Goal: Task Accomplishment & Management: Use online tool/utility

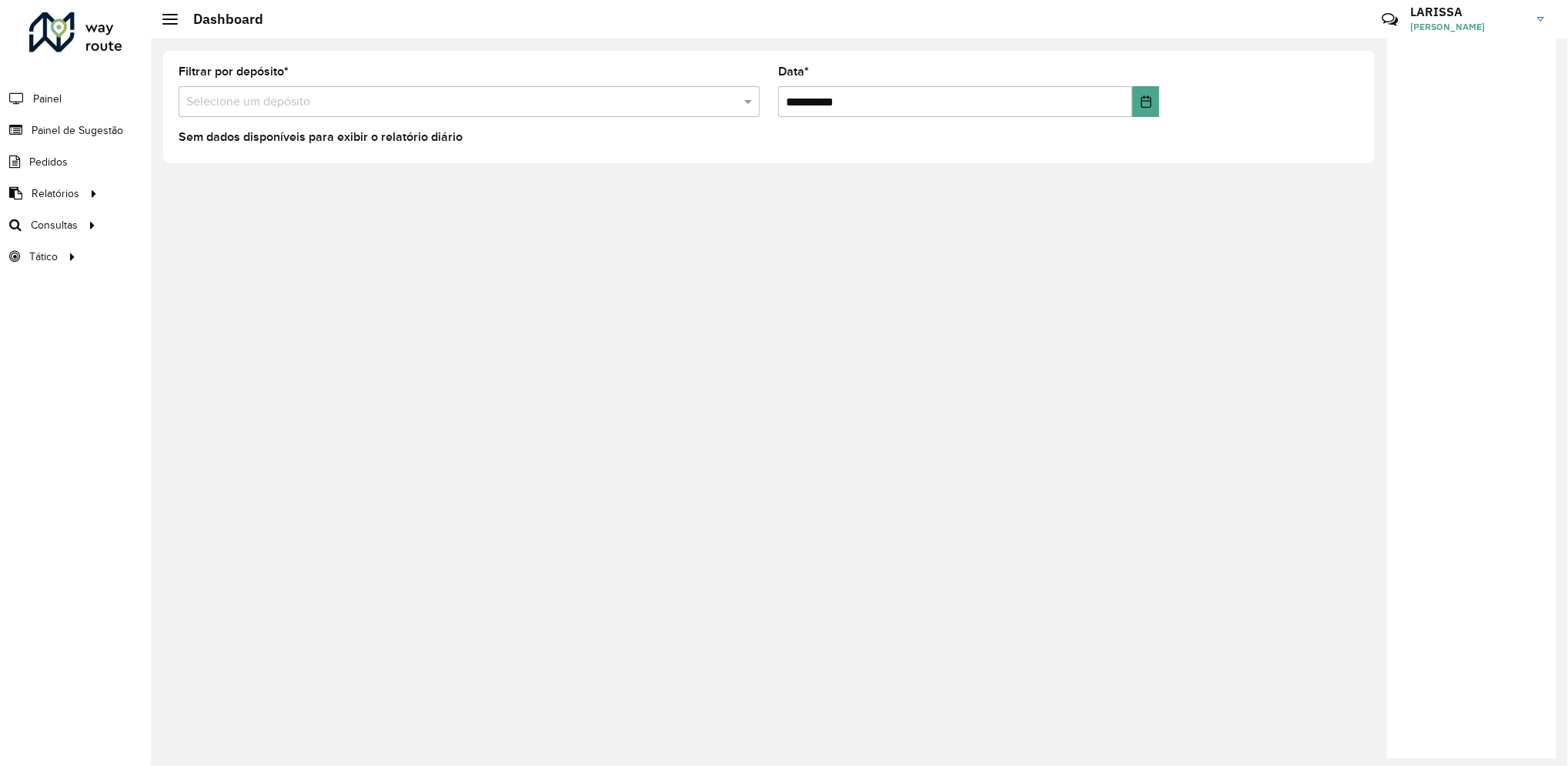
click at [3, 424] on div "Roteirizador AmbevTech Painel Painel de Sugestão Pedidos Relatórios Clientes Cl…" at bounding box center [75, 383] width 151 height 766
click at [181, 223] on span "Roteirização" at bounding box center [207, 225] width 63 height 17
click at [199, 230] on span "Roteirização" at bounding box center [207, 225] width 63 height 17
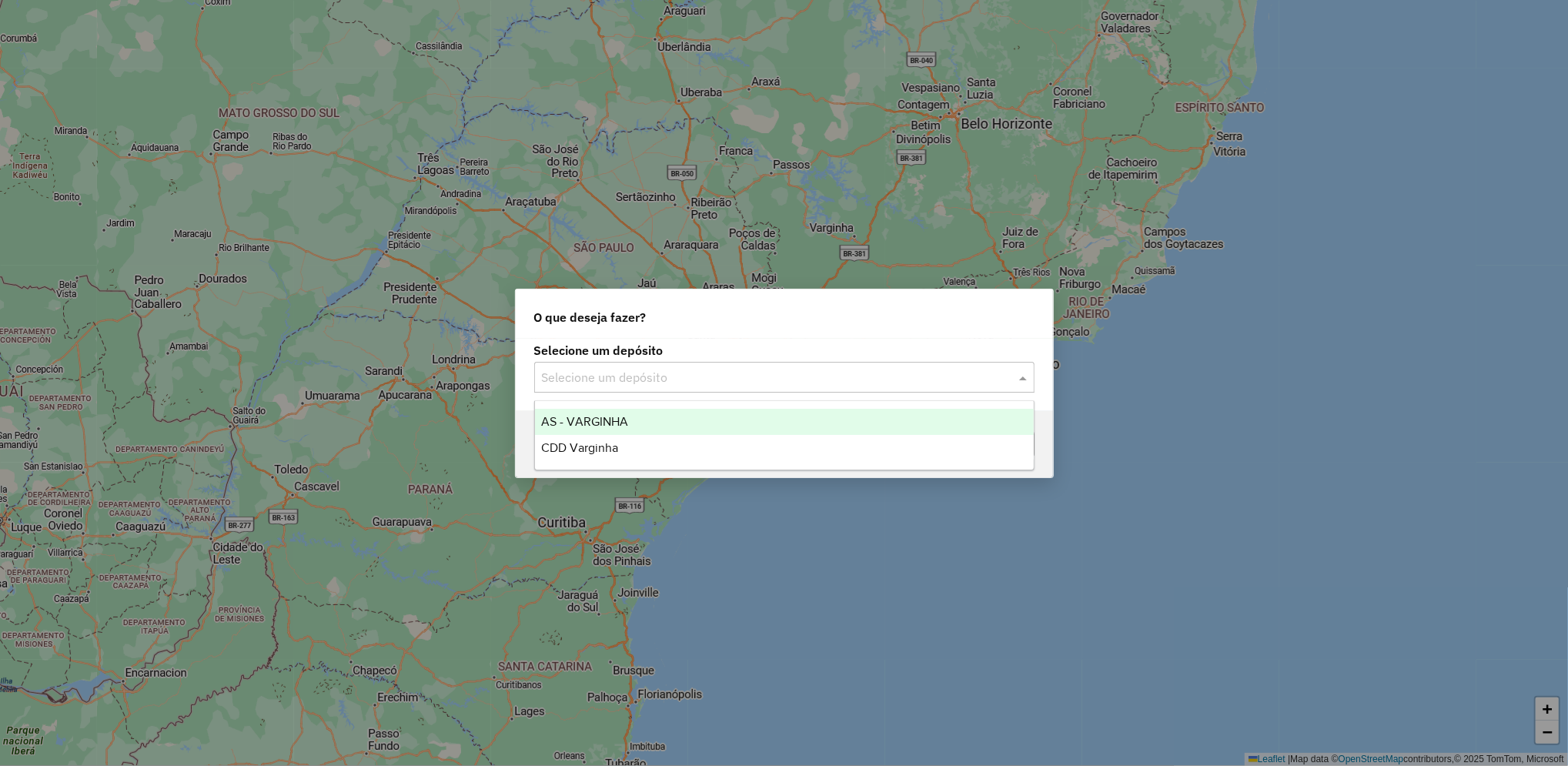
click at [705, 376] on input "text" at bounding box center [769, 377] width 454 height 18
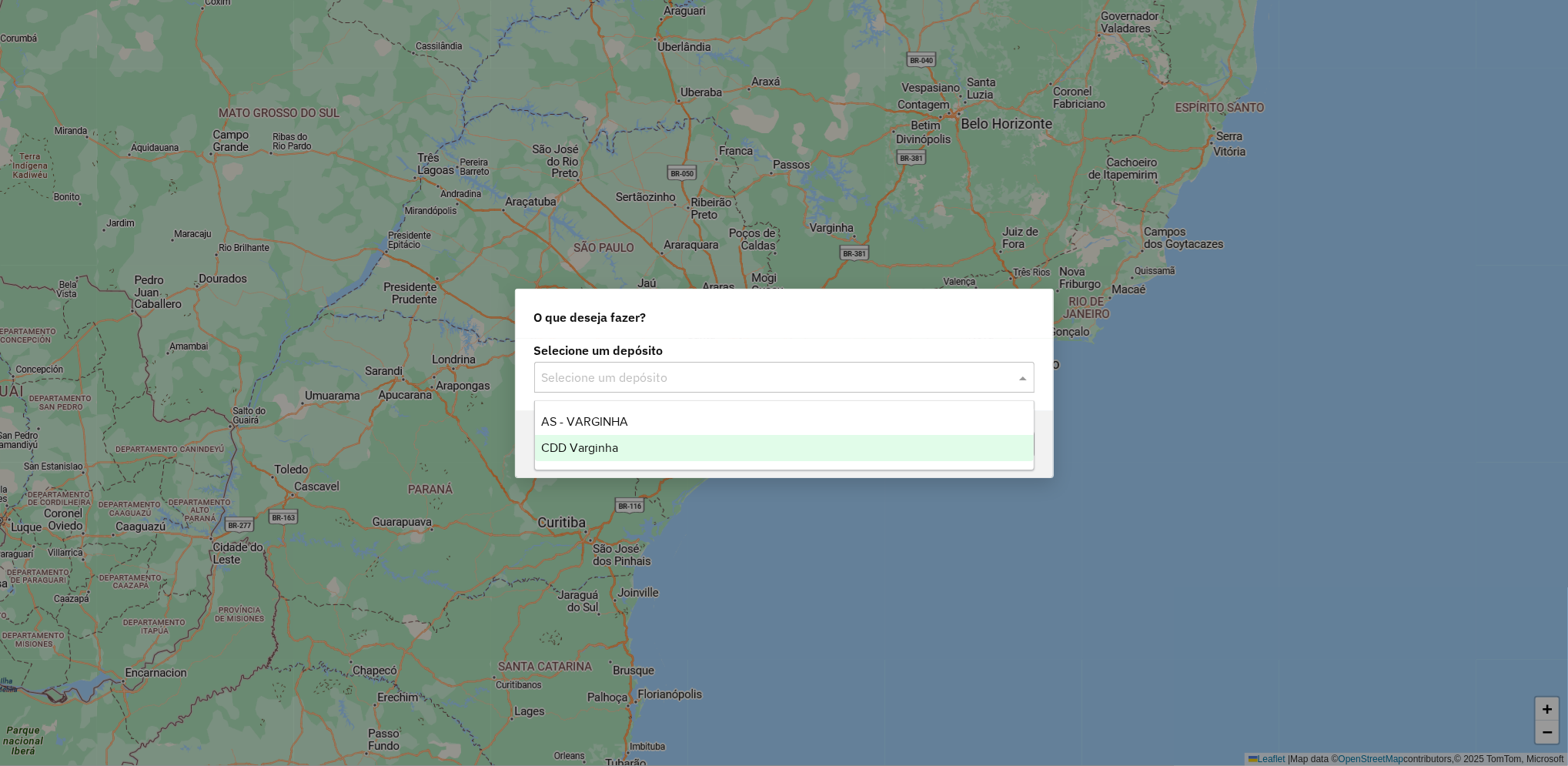
click at [621, 452] on div "CDD Varginha" at bounding box center [784, 448] width 499 height 26
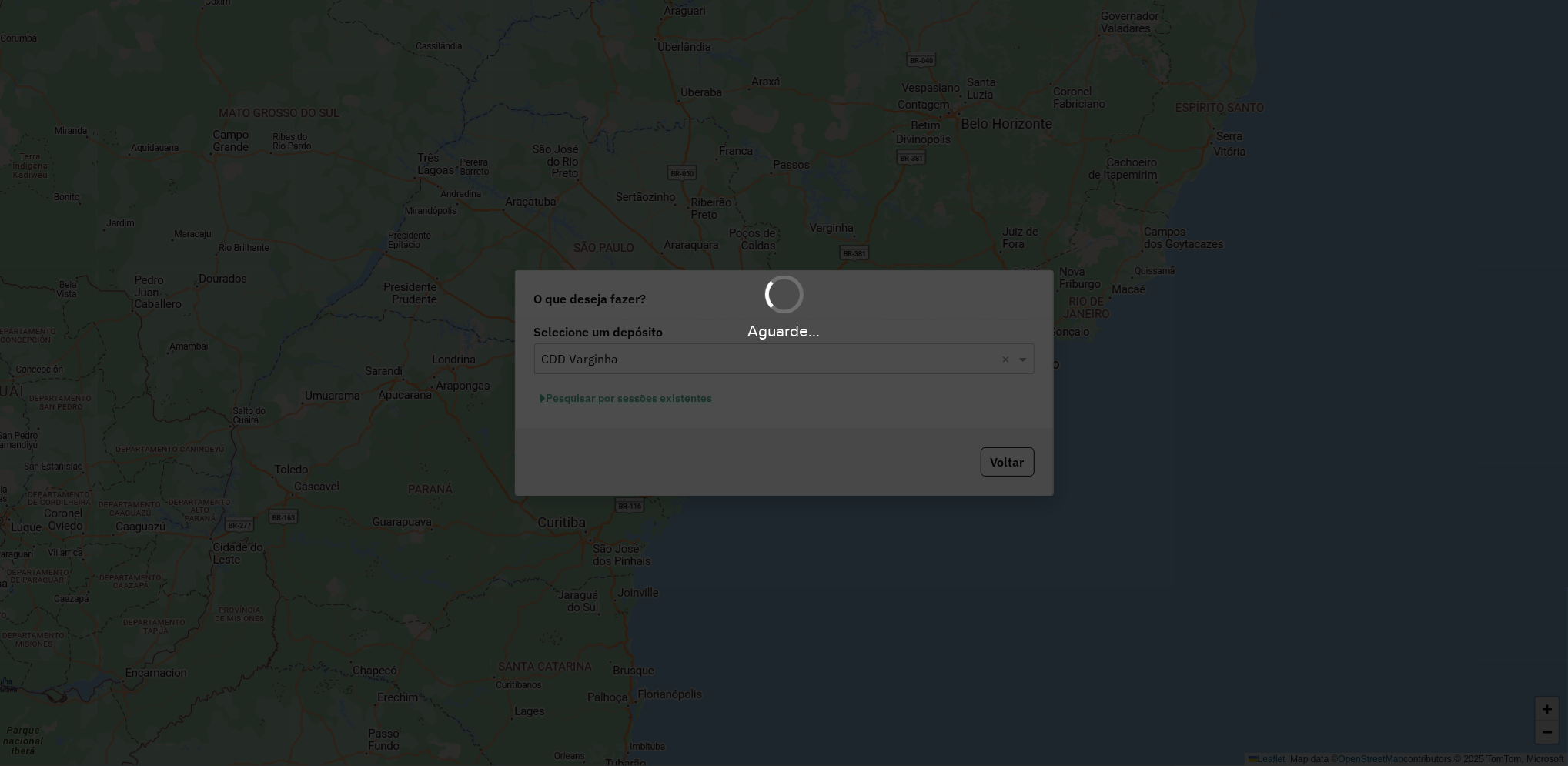
click at [683, 401] on div "Aguarde..." at bounding box center [784, 383] width 1568 height 766
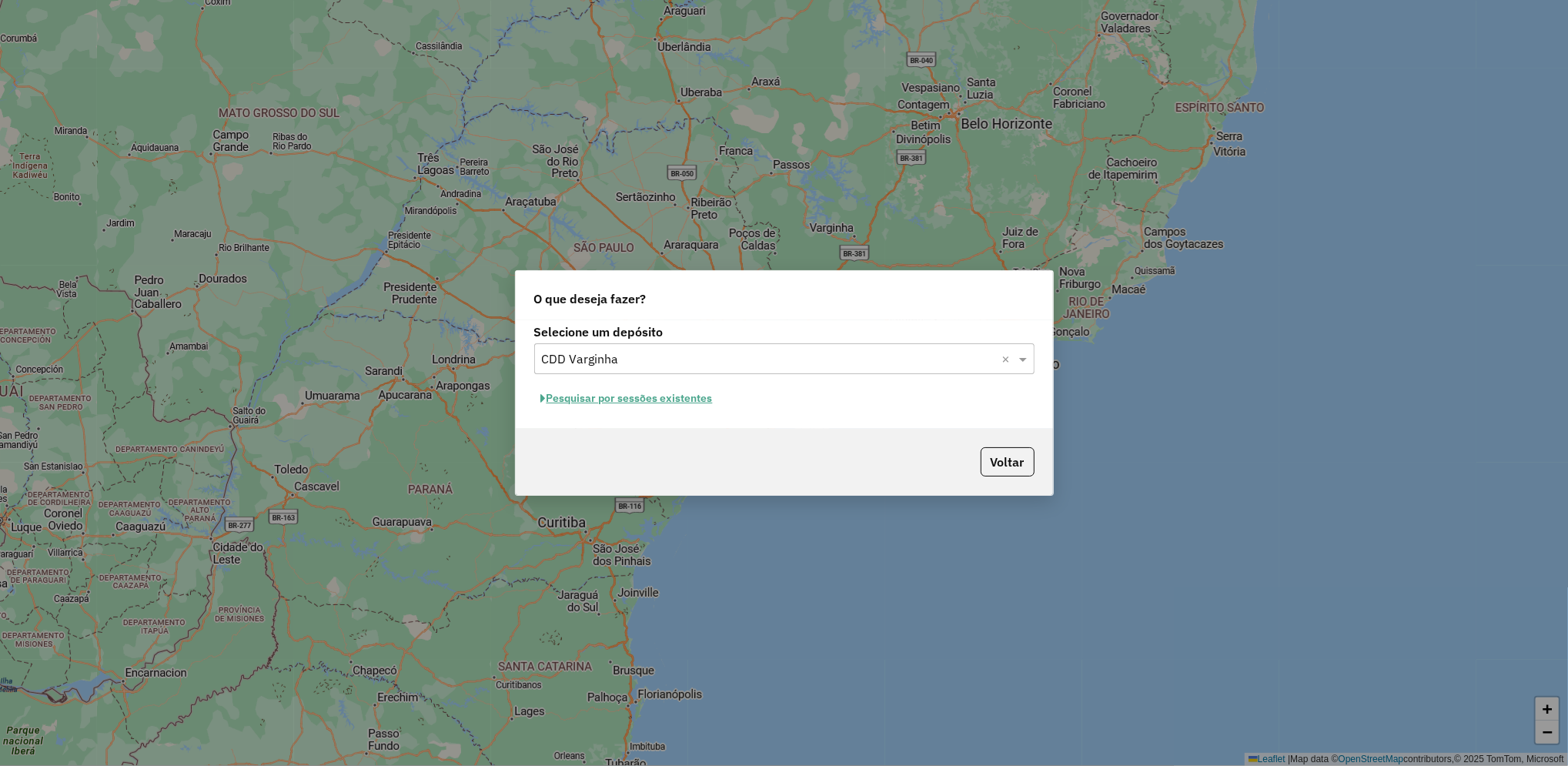
click at [697, 398] on button "Pesquisar por sessões existentes" at bounding box center [627, 397] width 186 height 24
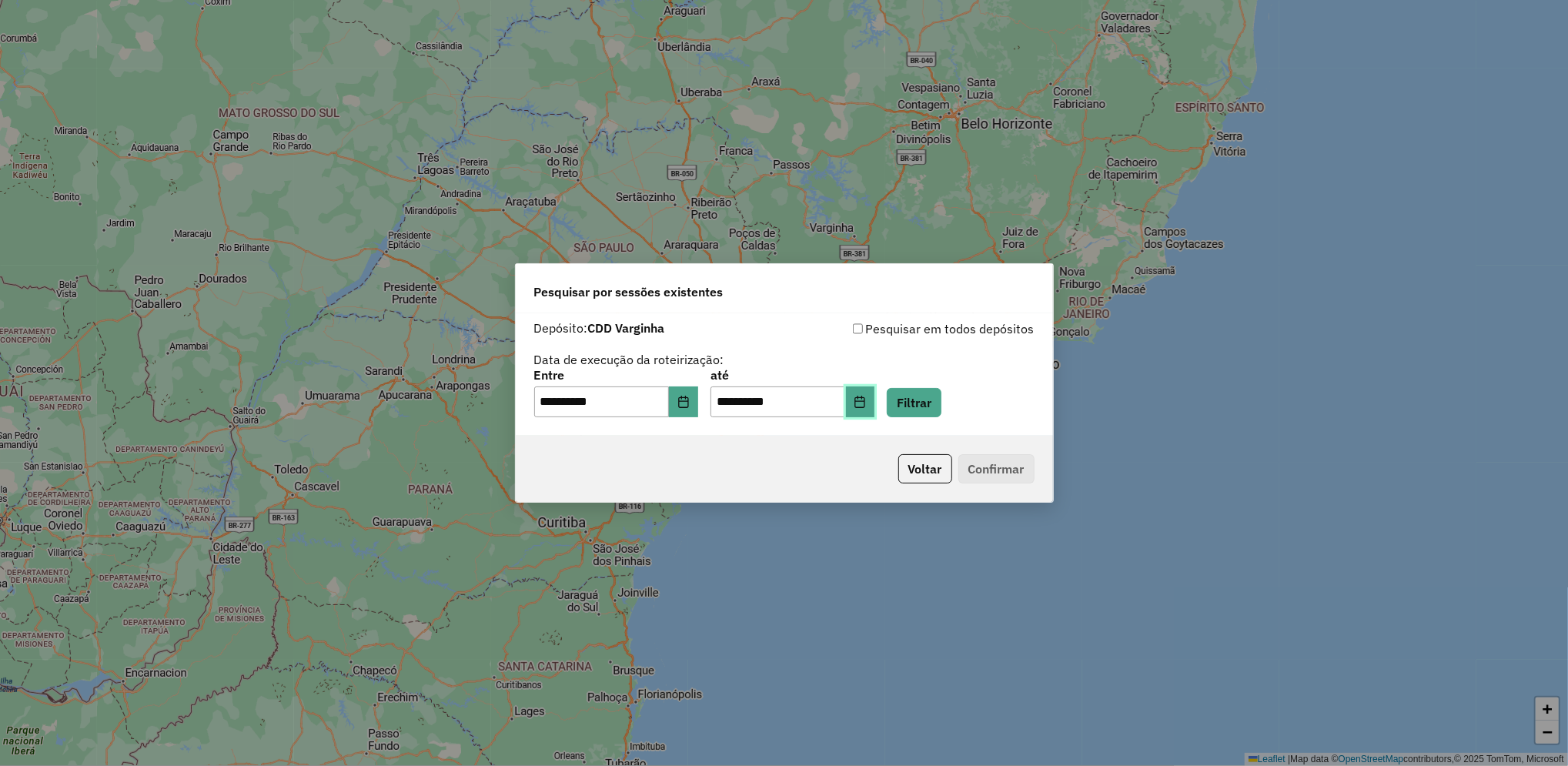
click at [866, 405] on icon "Choose Date" at bounding box center [860, 402] width 12 height 12
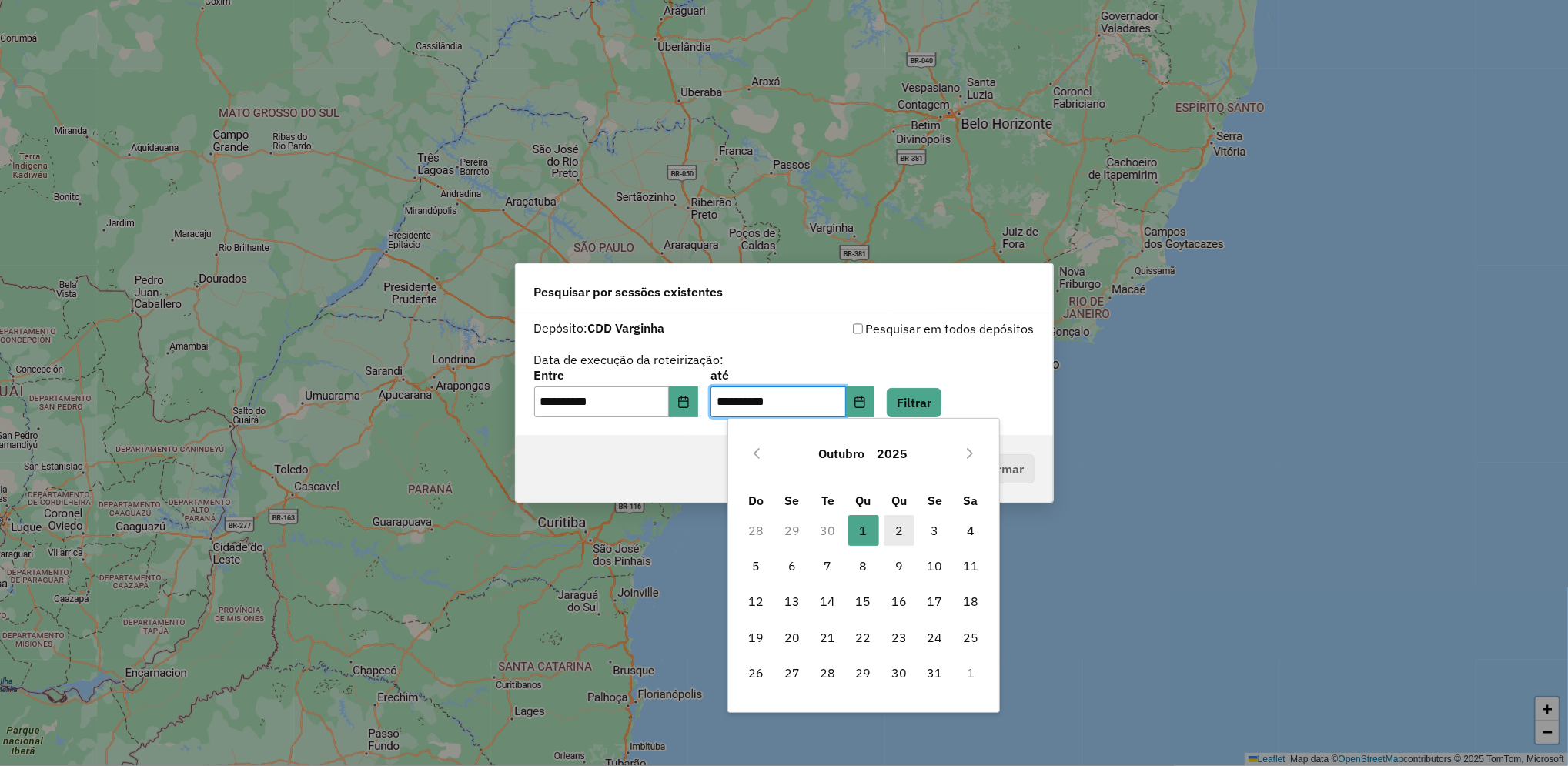
click at [894, 526] on span "2" at bounding box center [899, 530] width 31 height 31
type input "**********"
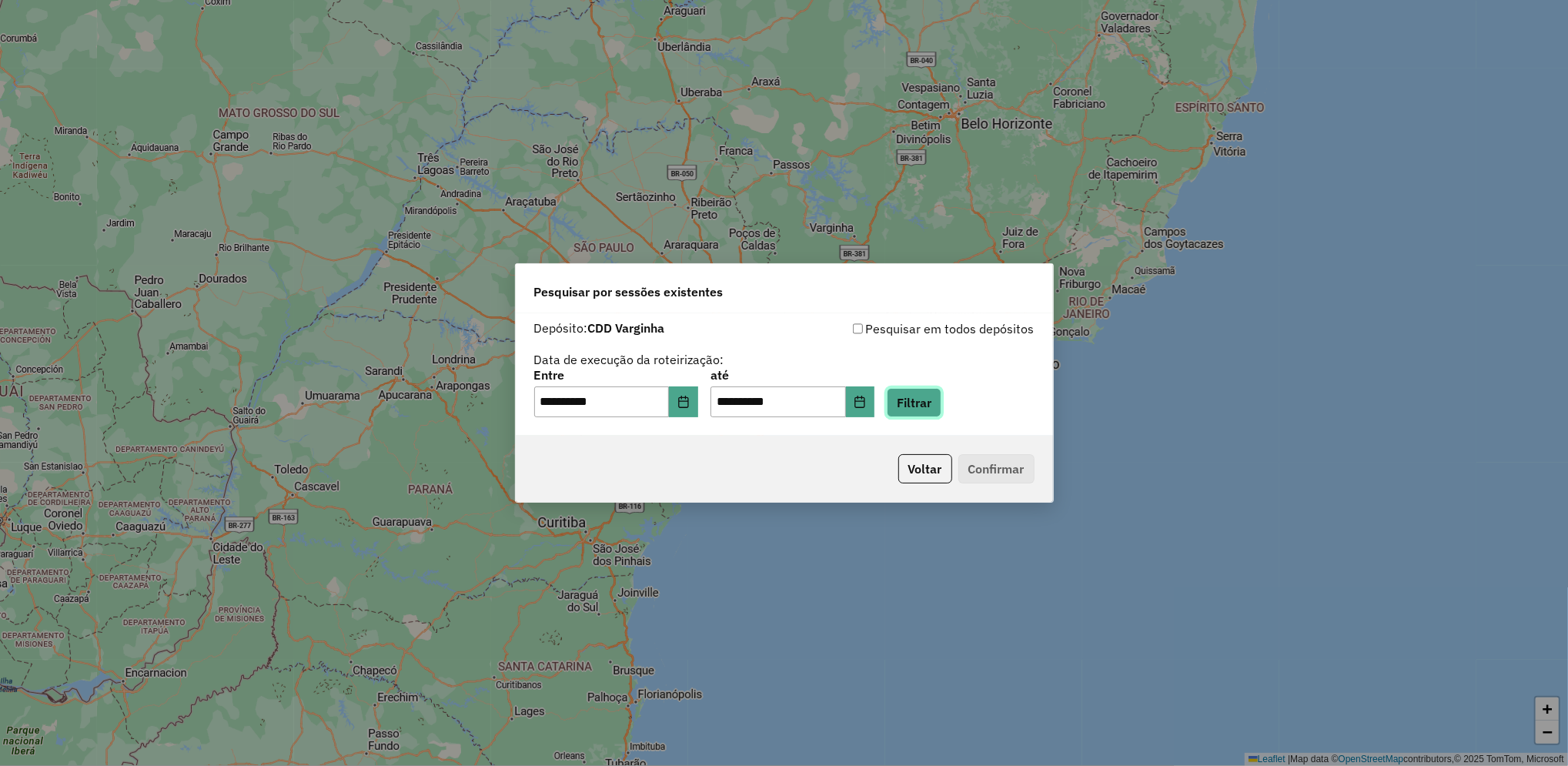
click at [941, 411] on button "Filtrar" at bounding box center [914, 403] width 55 height 30
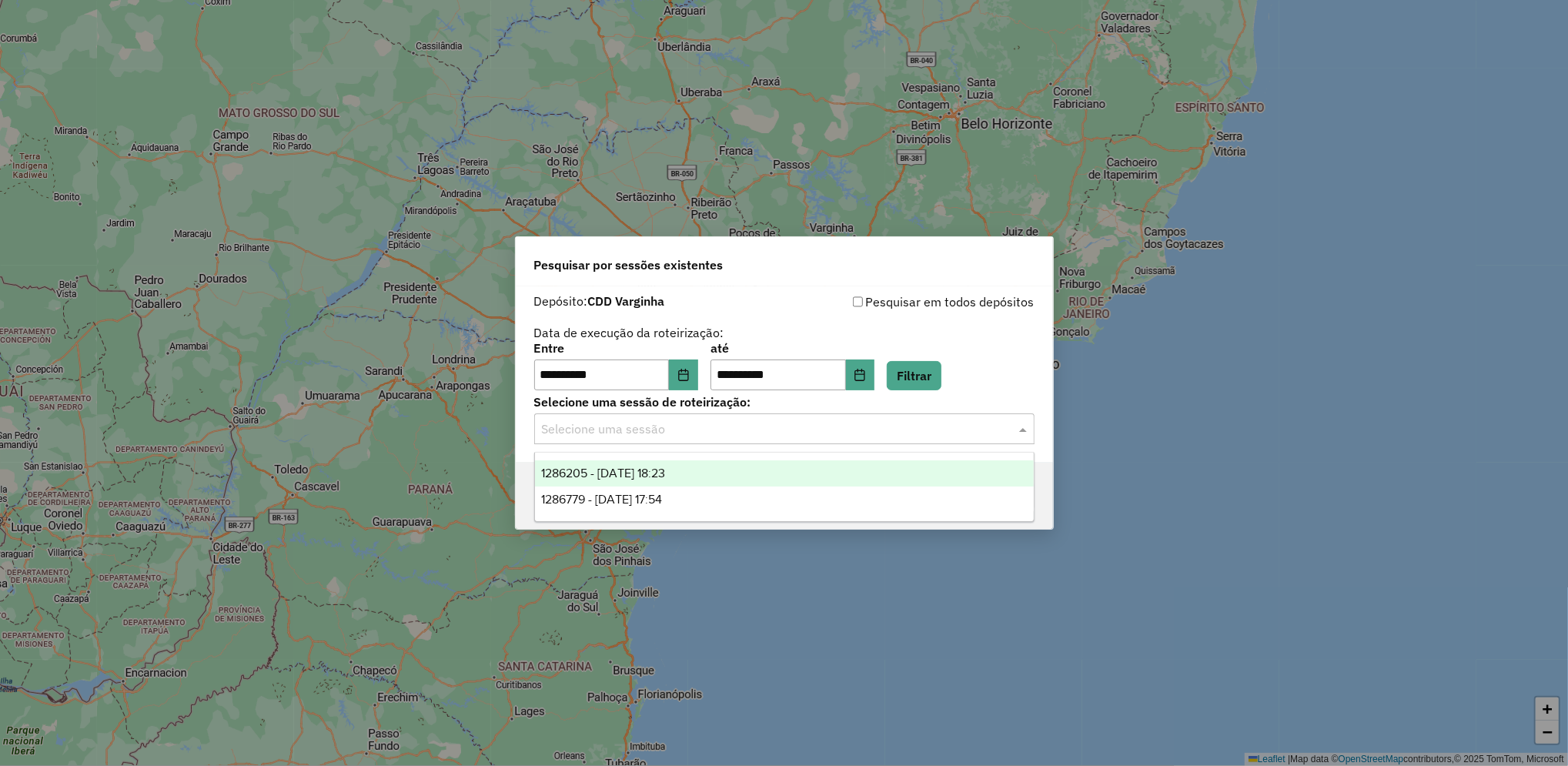
click at [656, 438] on div "Selecione uma sessão" at bounding box center [784, 428] width 500 height 31
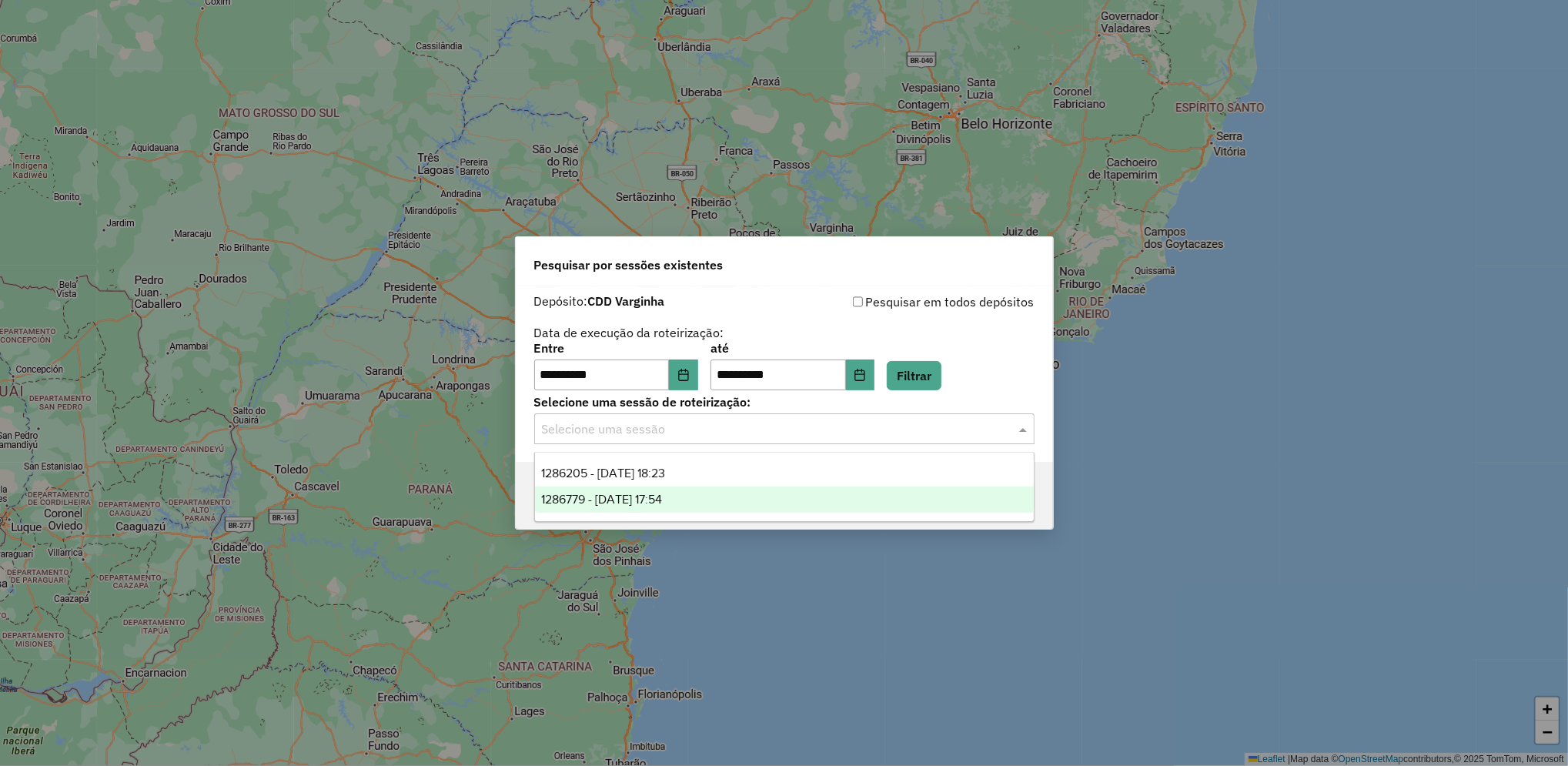
click at [642, 510] on div "1286779 - 02/10/2025 17:54" at bounding box center [784, 499] width 499 height 26
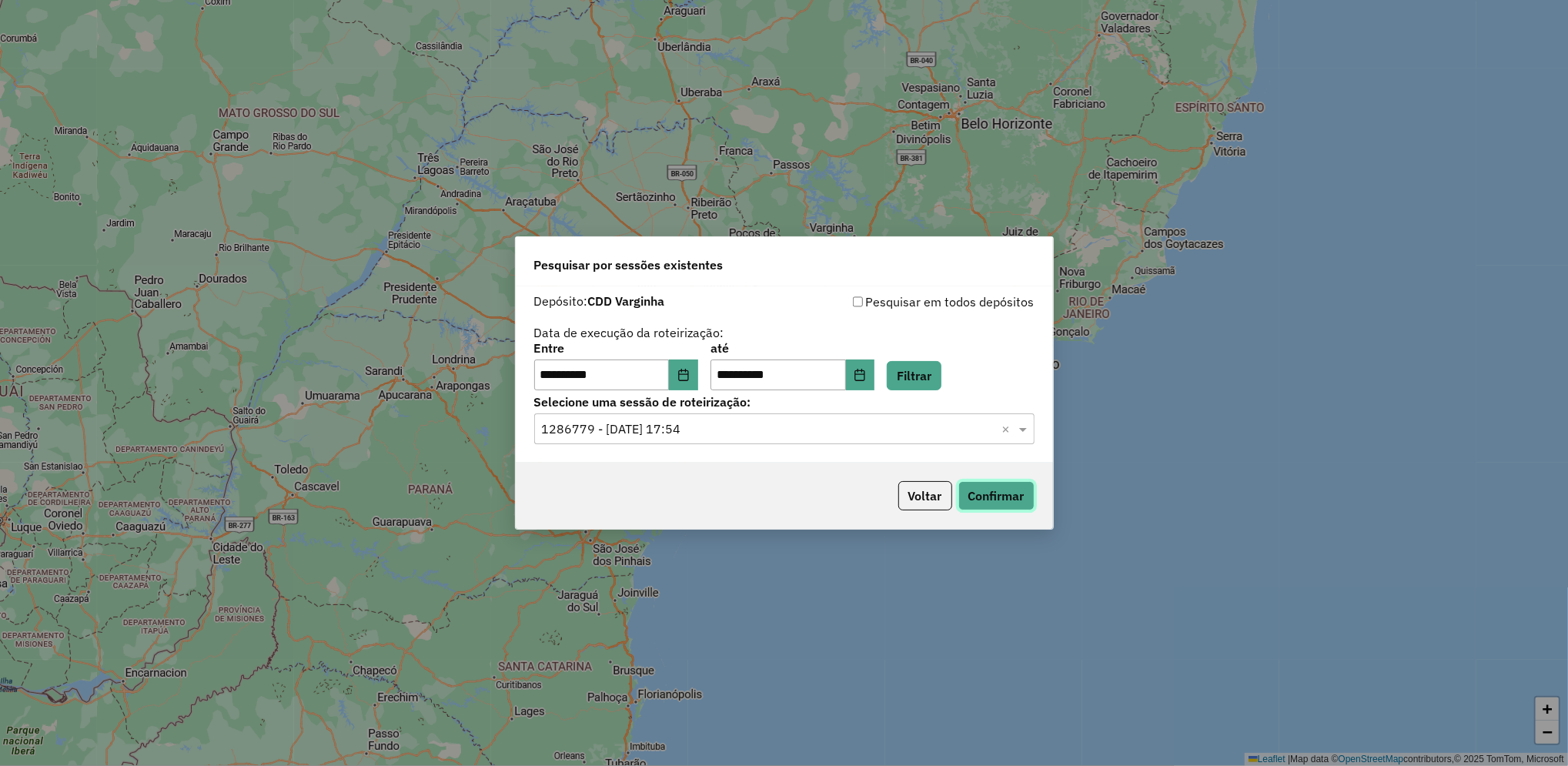
click at [994, 505] on button "Confirmar" at bounding box center [996, 496] width 76 height 30
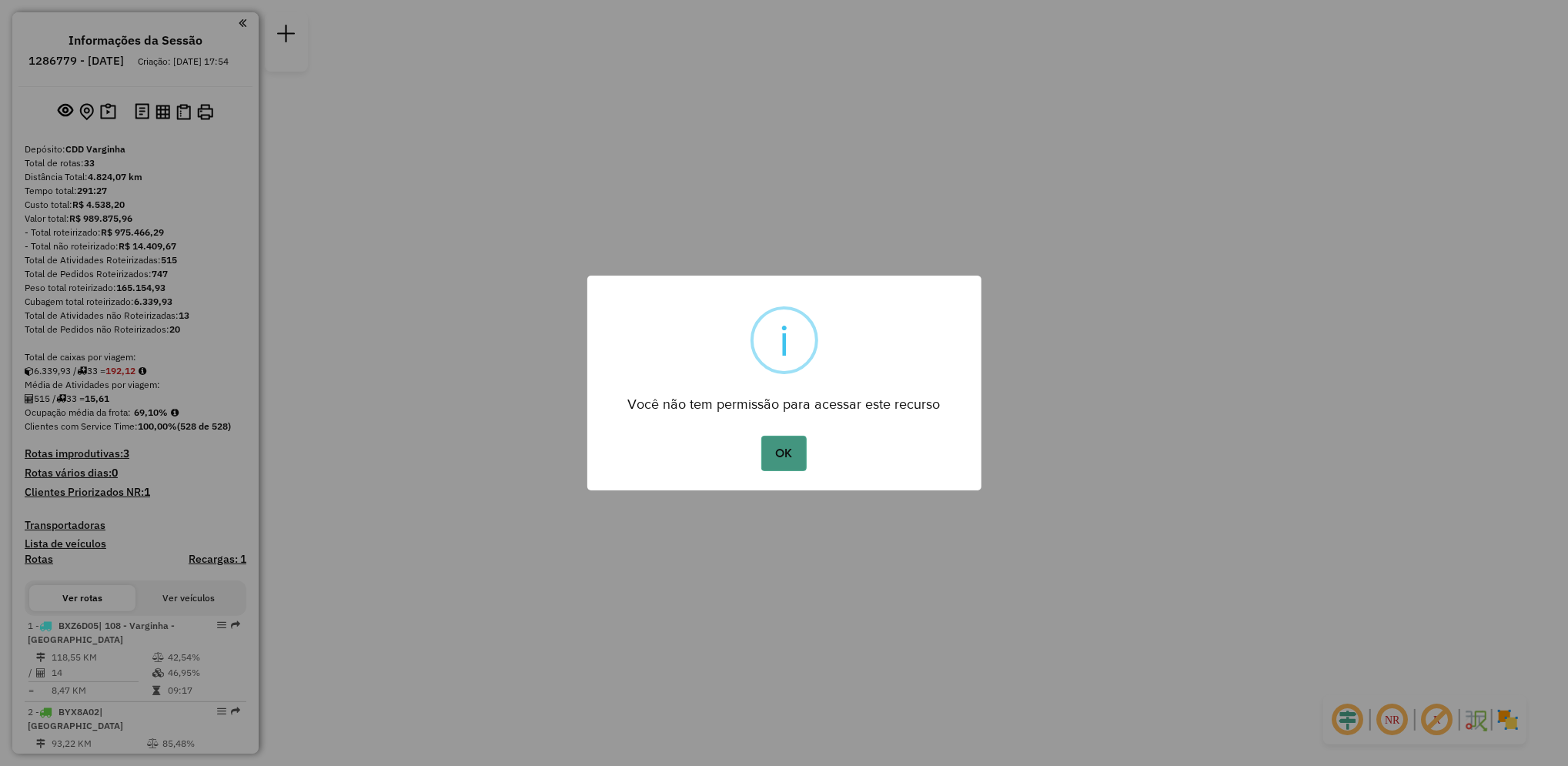
click at [786, 451] on button "OK" at bounding box center [784, 453] width 45 height 36
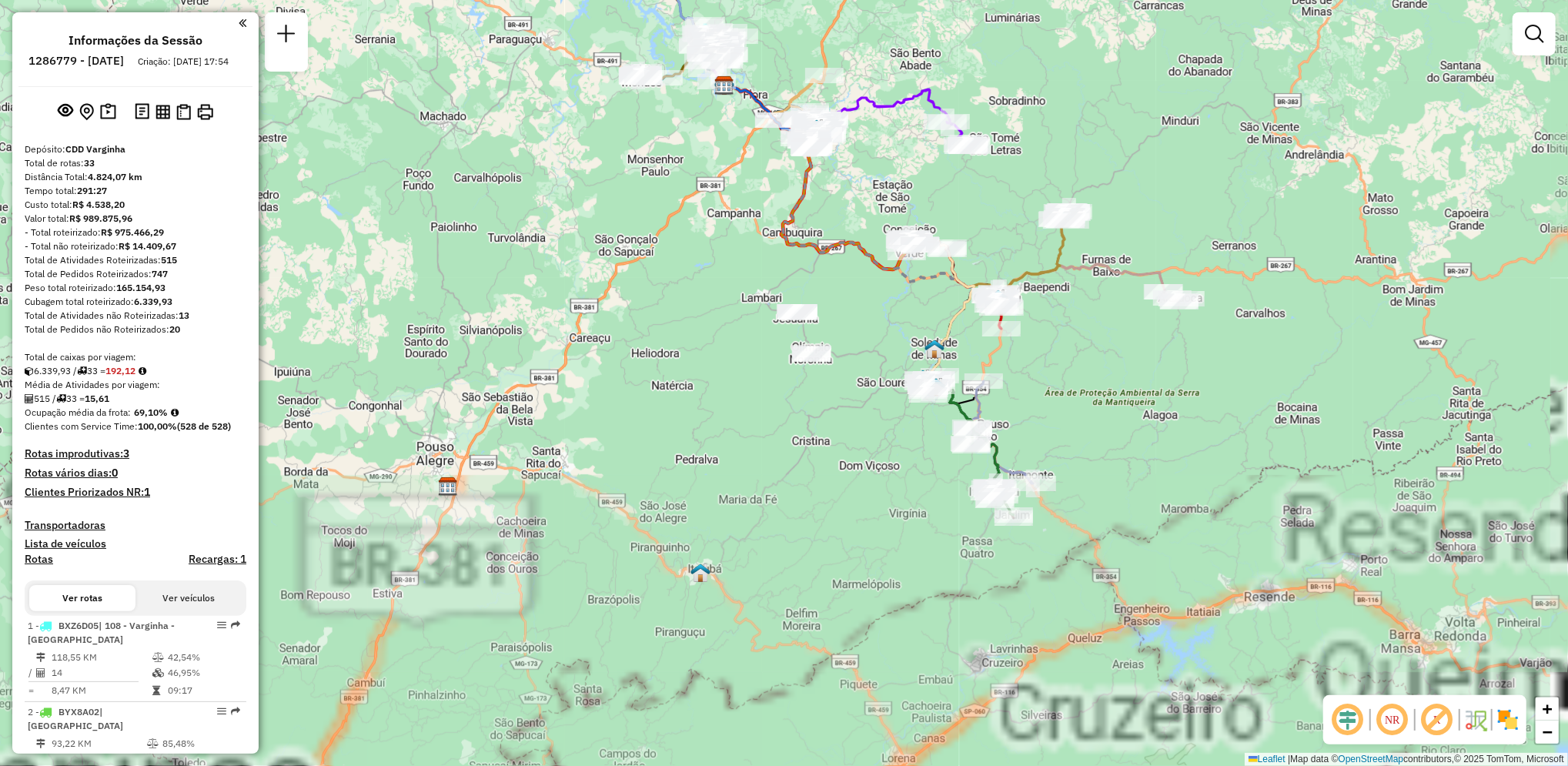
drag, startPoint x: 1037, startPoint y: 539, endPoint x: 978, endPoint y: 241, distance: 303.8
click at [978, 241] on div "Janela de atendimento Grade de atendimento Capacidade Transportadoras Veículos …" at bounding box center [784, 383] width 1568 height 766
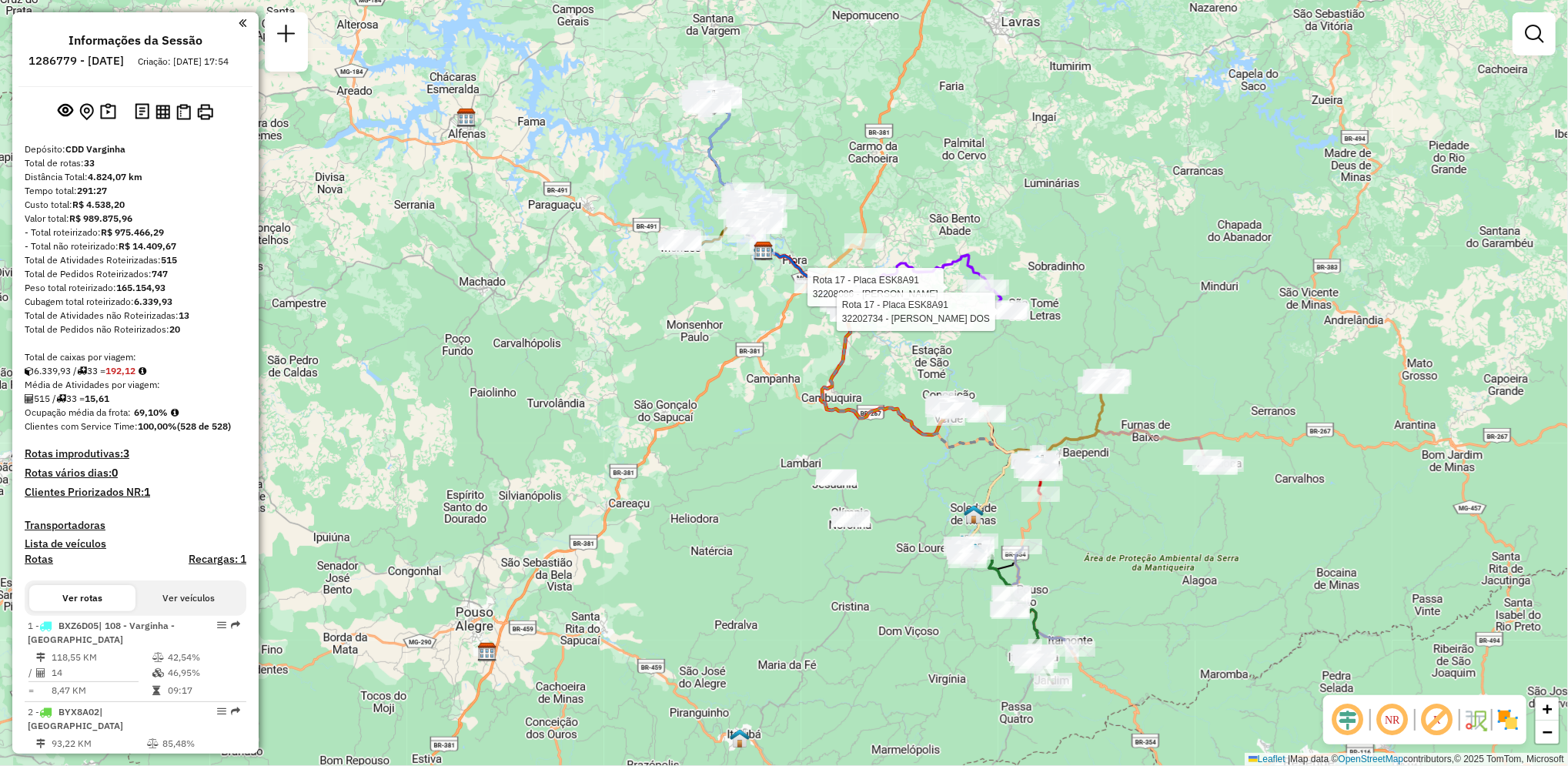
drag, startPoint x: 968, startPoint y: 322, endPoint x: 1008, endPoint y: 488, distance: 170.8
click at [1008, 488] on div "Rota 17 - Placa ESK8A91 32208086 - MARCIA FERNANDA DE M Rota 17 - Placa ESK8A91…" at bounding box center [784, 383] width 1568 height 766
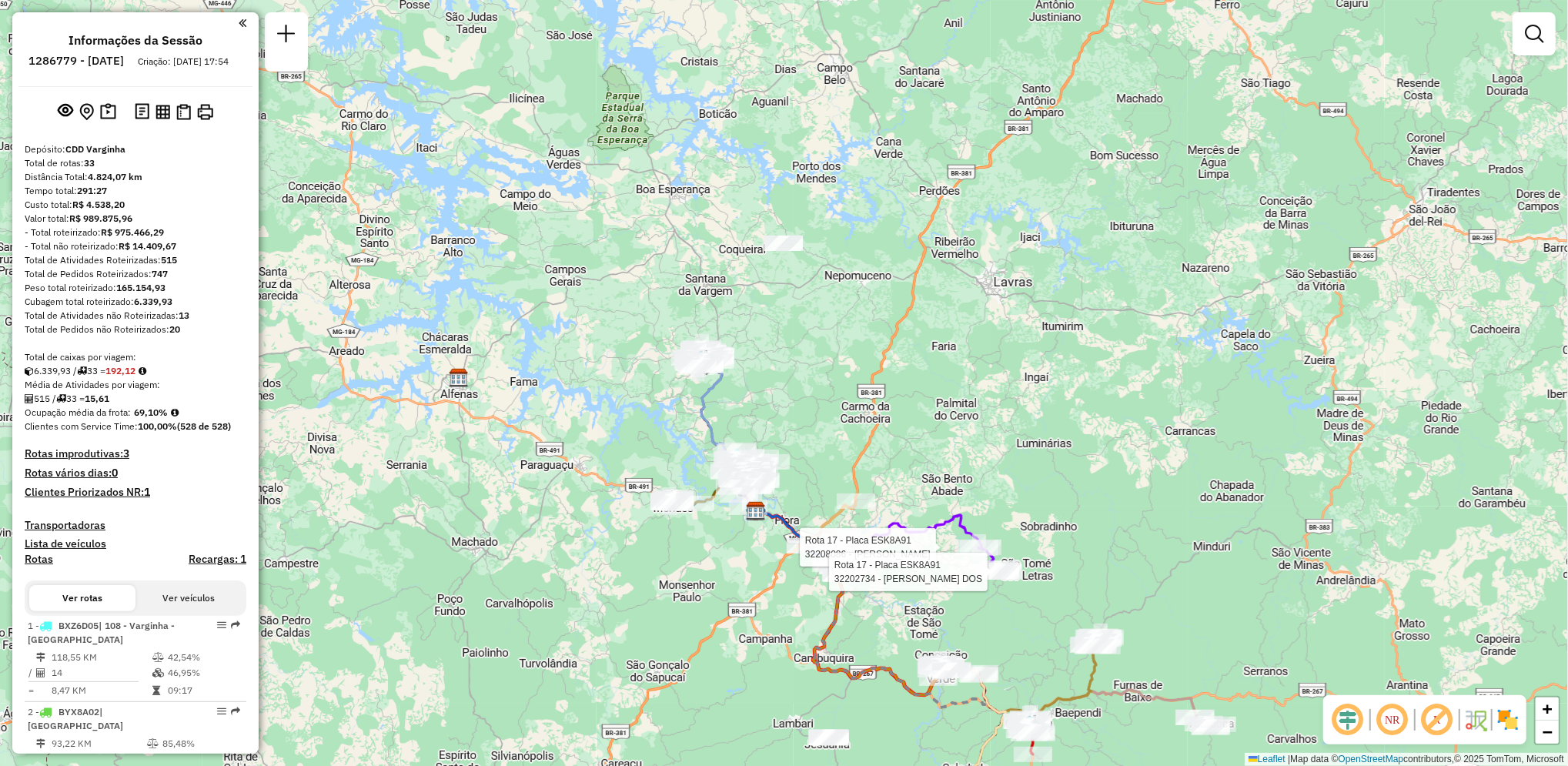
drag, startPoint x: 840, startPoint y: 197, endPoint x: 832, endPoint y: 458, distance: 261.1
click at [832, 458] on div "Rota 17 - Placa ESK8A91 32208086 - MARCIA FERNANDA DE M Rota 17 - Placa ESK8A91…" at bounding box center [784, 383] width 1568 height 766
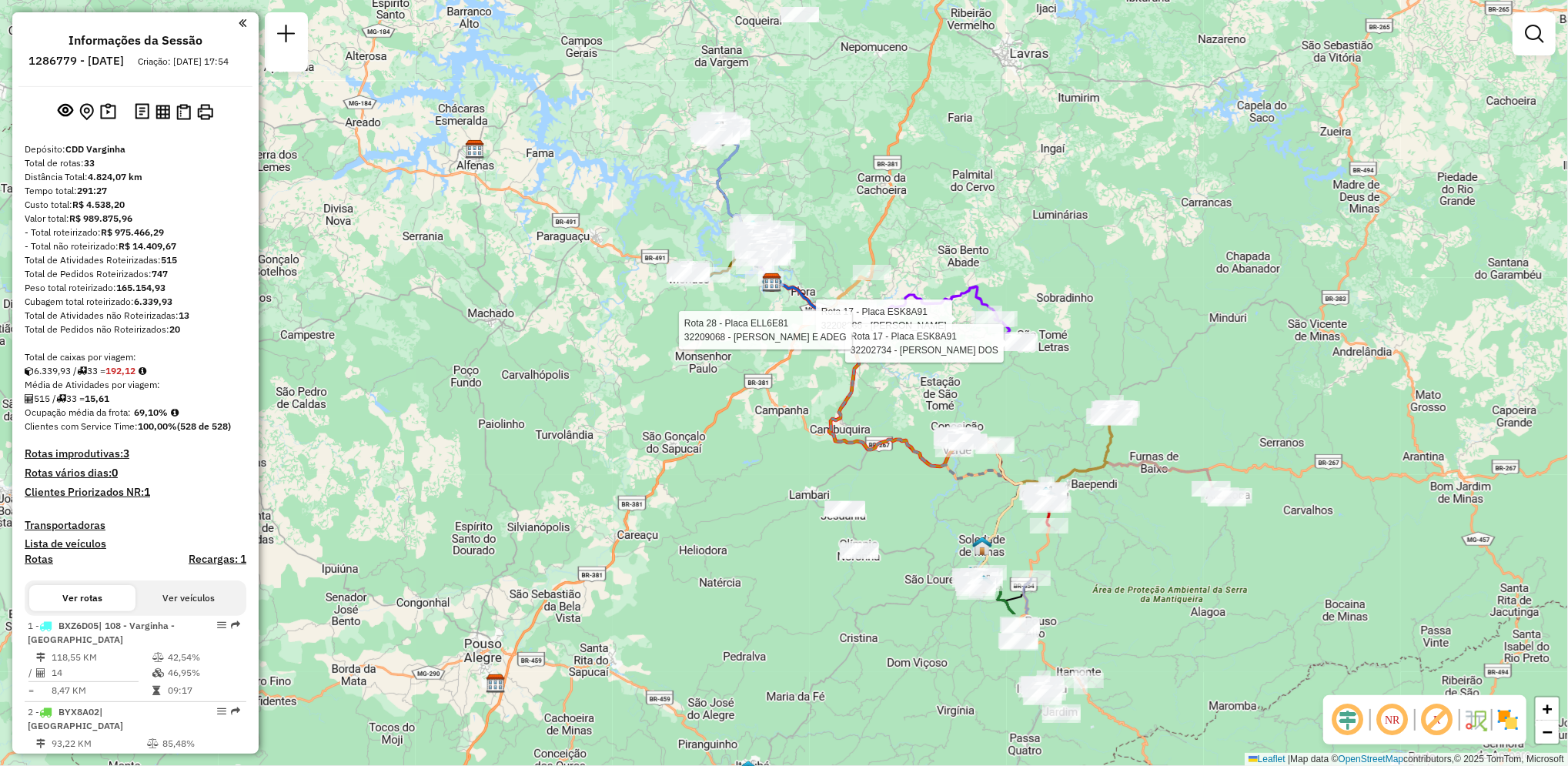
drag, startPoint x: 774, startPoint y: 505, endPoint x: 790, endPoint y: 277, distance: 228.6
click at [790, 277] on div "Rota 17 - Placa ESK8A91 32208086 - MARCIA FERNANDA DE M Rota 17 - Placa ESK8A91…" at bounding box center [784, 383] width 1568 height 766
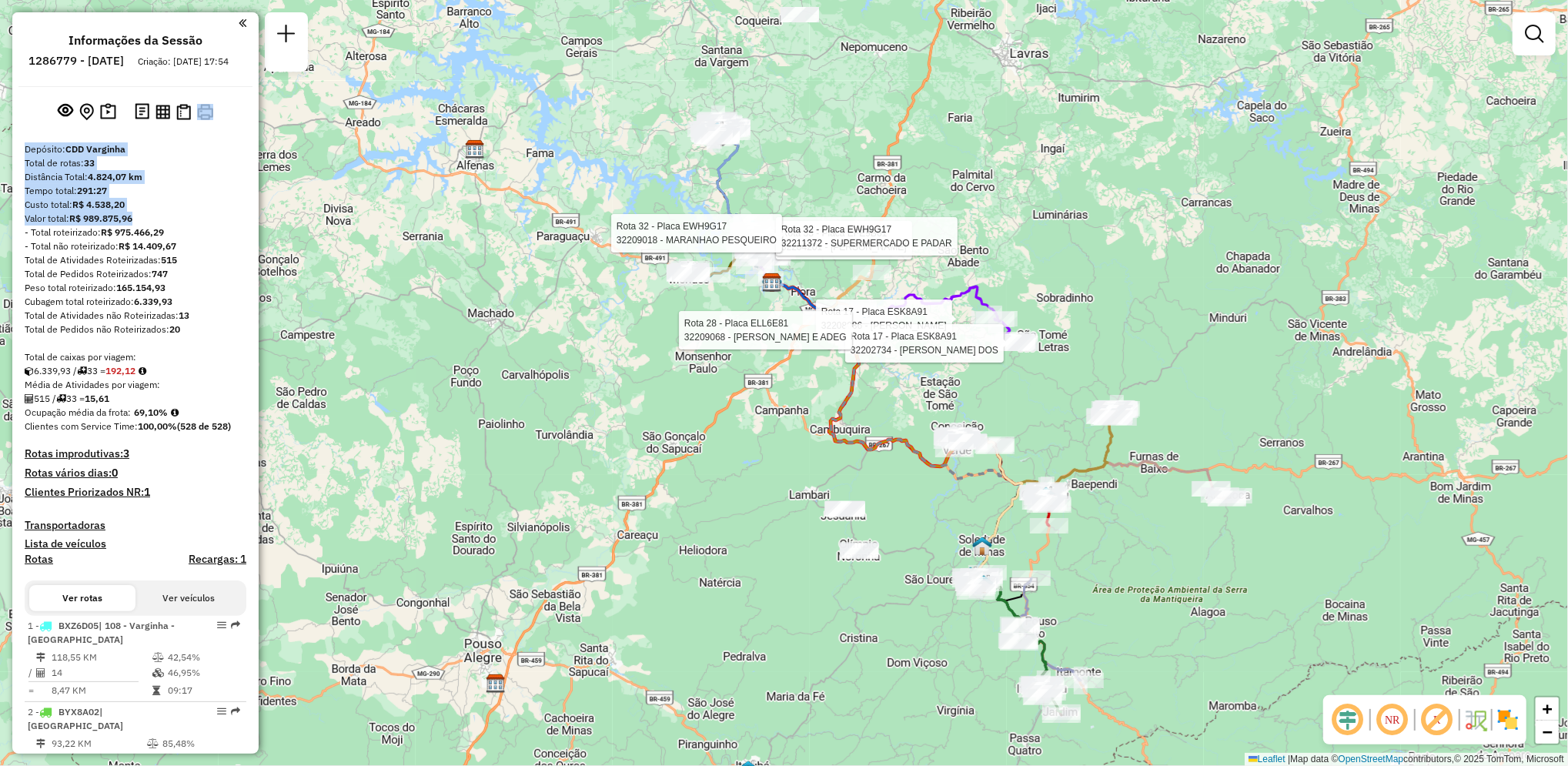
drag, startPoint x: 254, startPoint y: 135, endPoint x: 249, endPoint y: 234, distance: 99.1
click at [249, 234] on div "Informações da Sessão 1286779 - 02/10/2025 Criação: 01/10/2025 17:54 Depósito: …" at bounding box center [135, 383] width 247 height 742
drag, startPoint x: 249, startPoint y: 234, endPoint x: 234, endPoint y: 179, distance: 57.0
click at [234, 170] on div "Total de rotas: 33" at bounding box center [135, 163] width 221 height 14
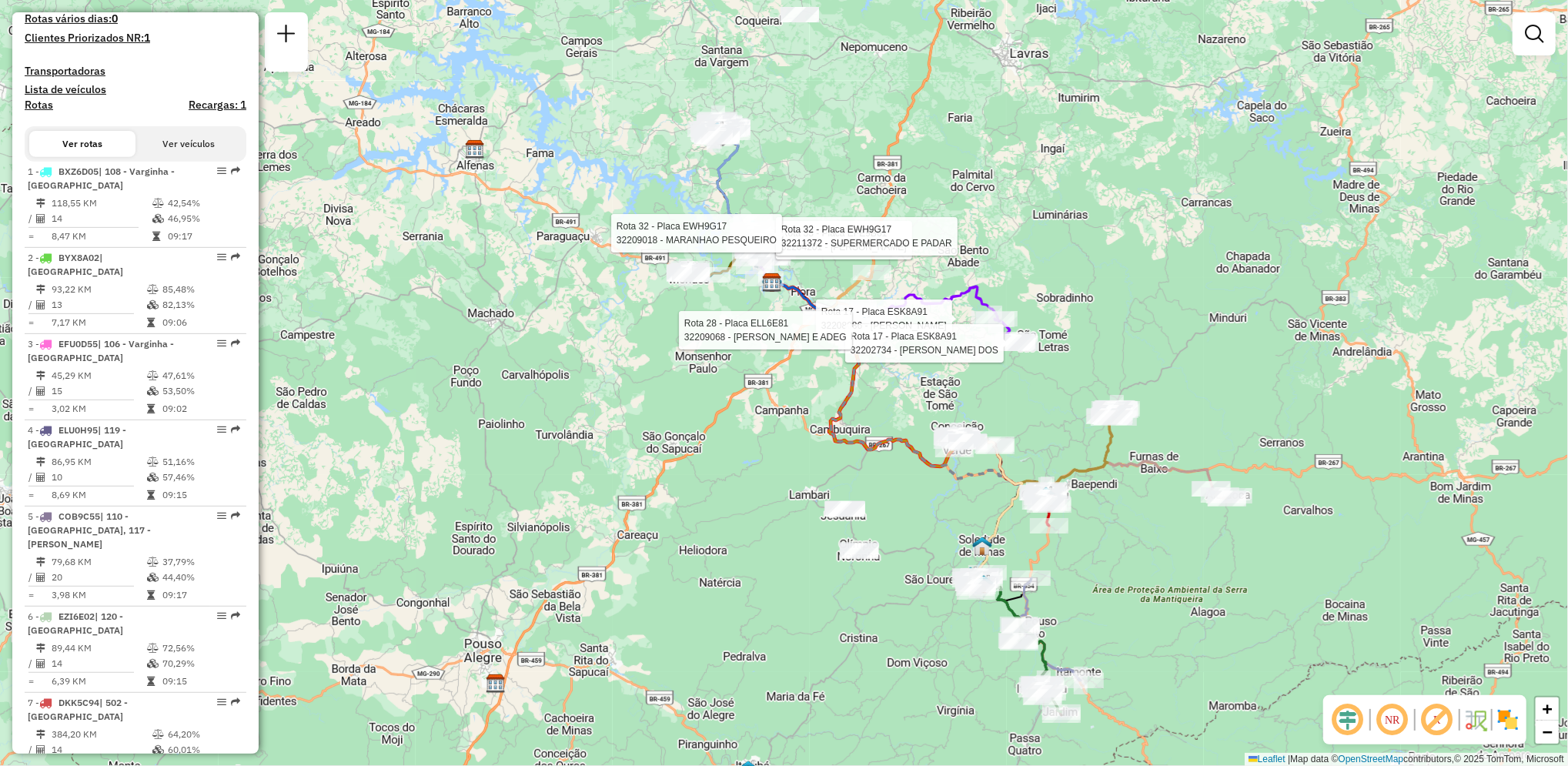
scroll to position [37, 0]
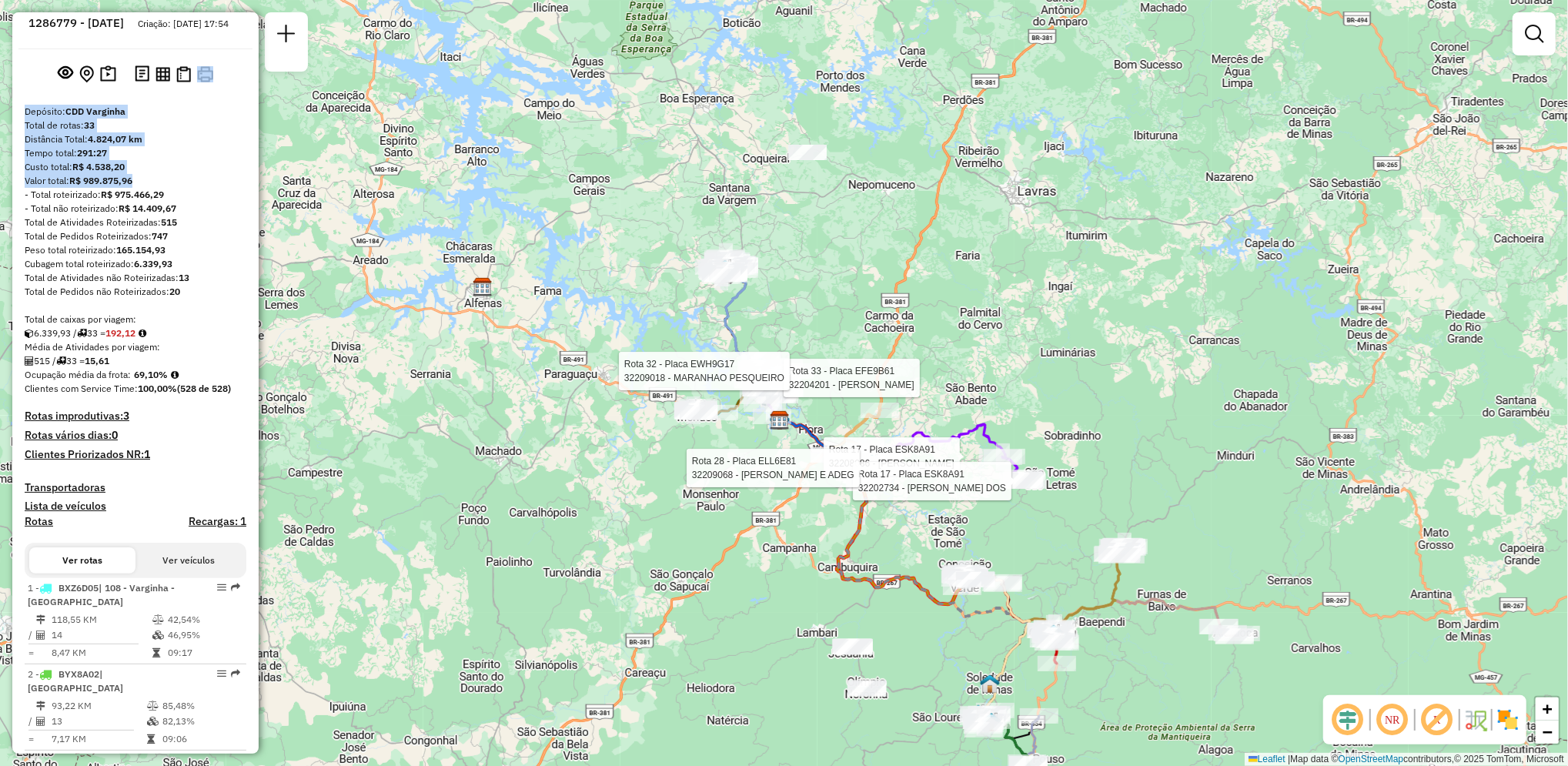
drag, startPoint x: 1024, startPoint y: 168, endPoint x: 1032, endPoint y: 306, distance: 138.2
click at [1032, 306] on div "Rota 17 - Placa ESK8A91 32208086 - MARCIA FERNANDA DE M Rota 17 - Placa ESK8A91…" at bounding box center [784, 383] width 1568 height 766
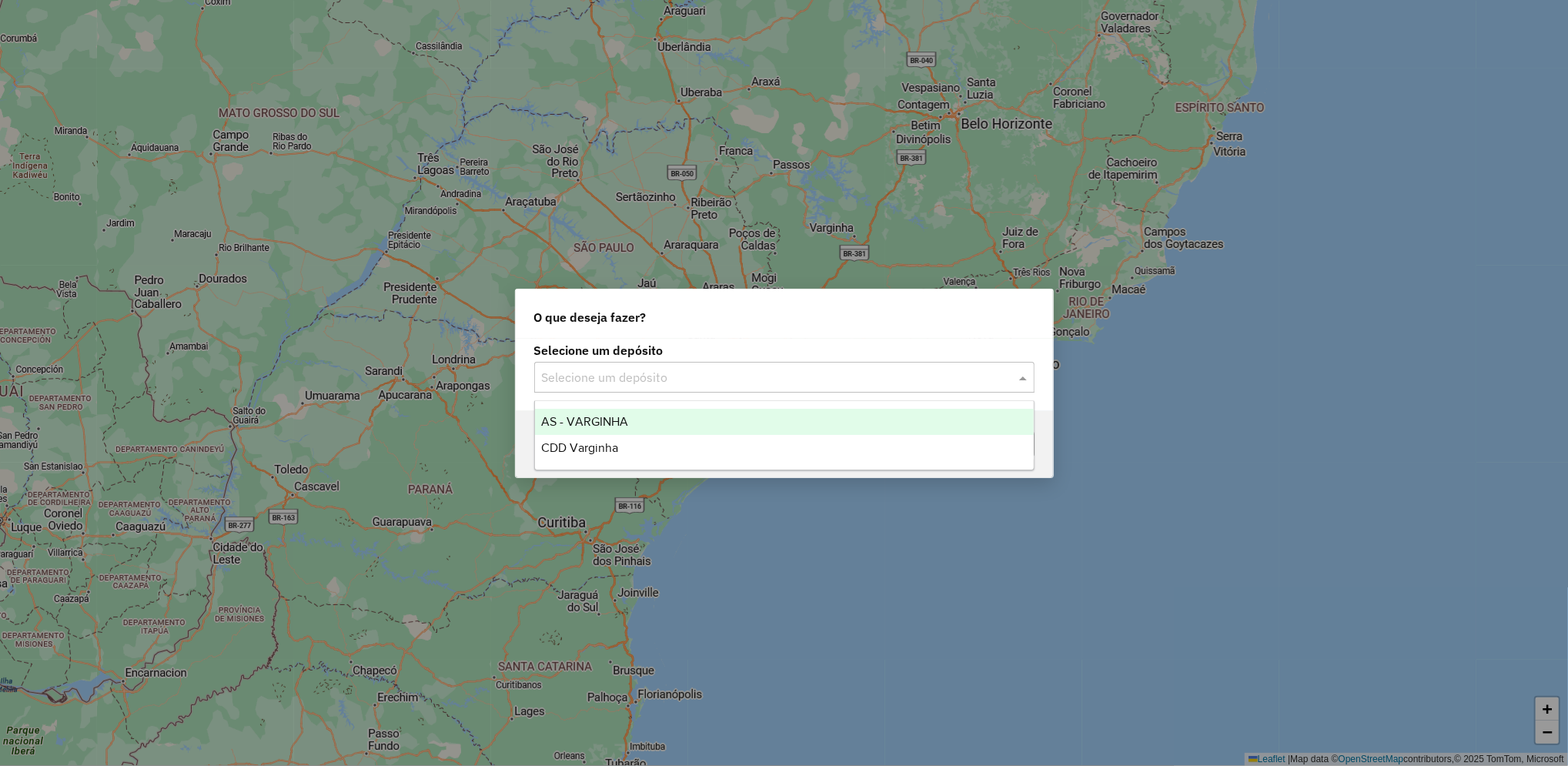
click at [675, 390] on div "Selecione um depósito" at bounding box center [784, 376] width 500 height 31
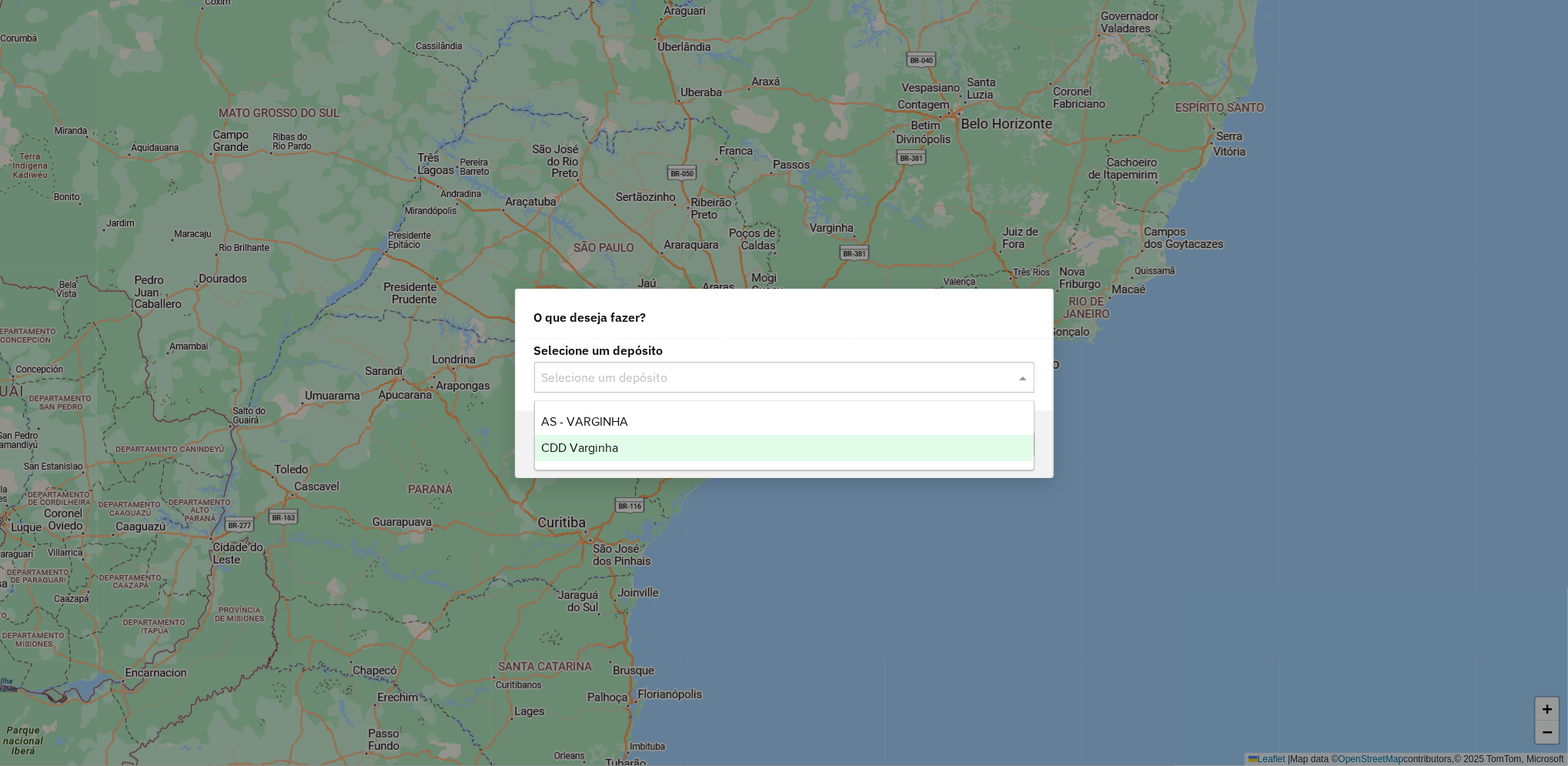
click at [689, 458] on div "CDD Varginha" at bounding box center [784, 448] width 499 height 26
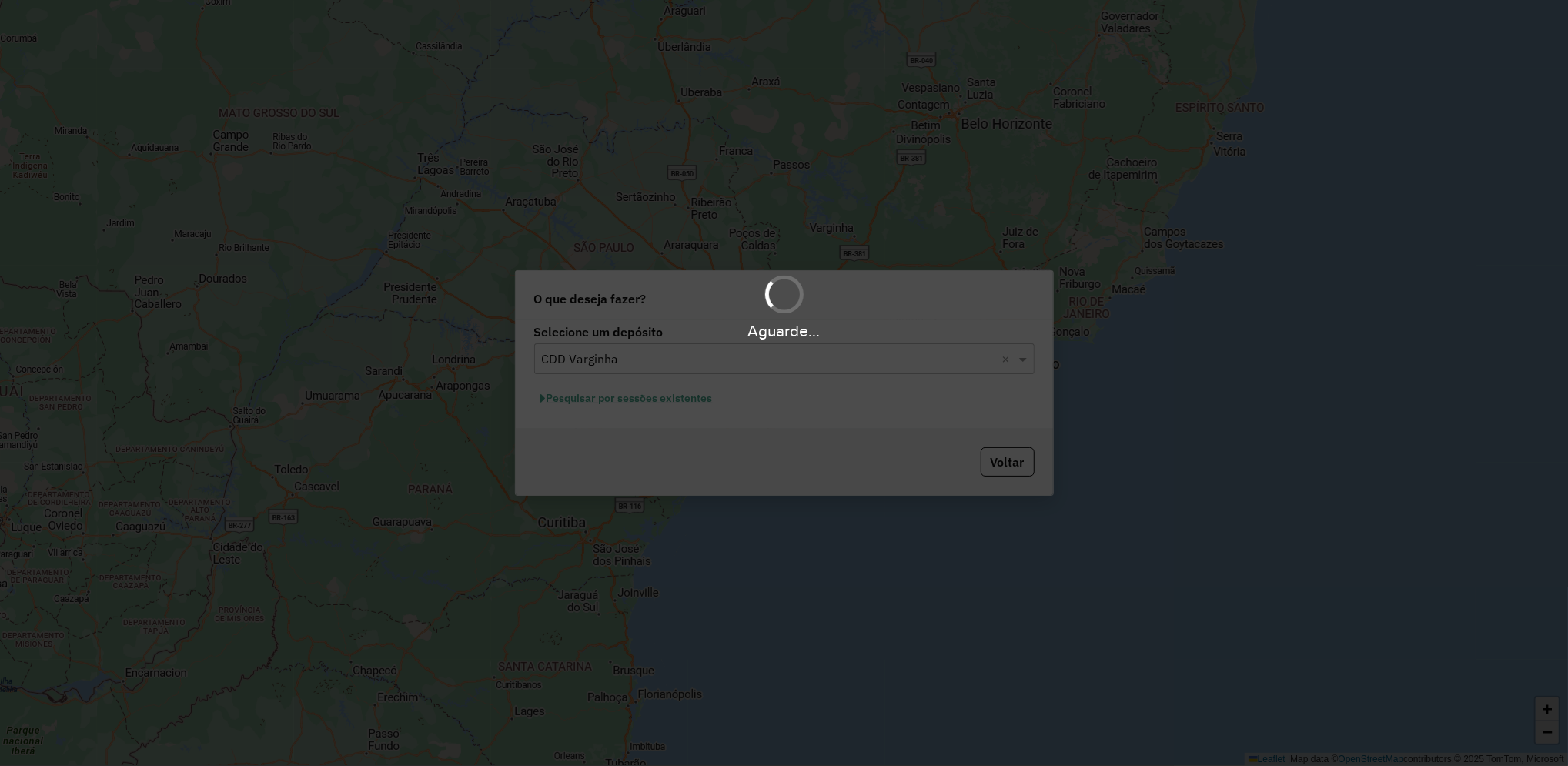
click at [691, 395] on div "Aguarde..." at bounding box center [784, 383] width 1568 height 766
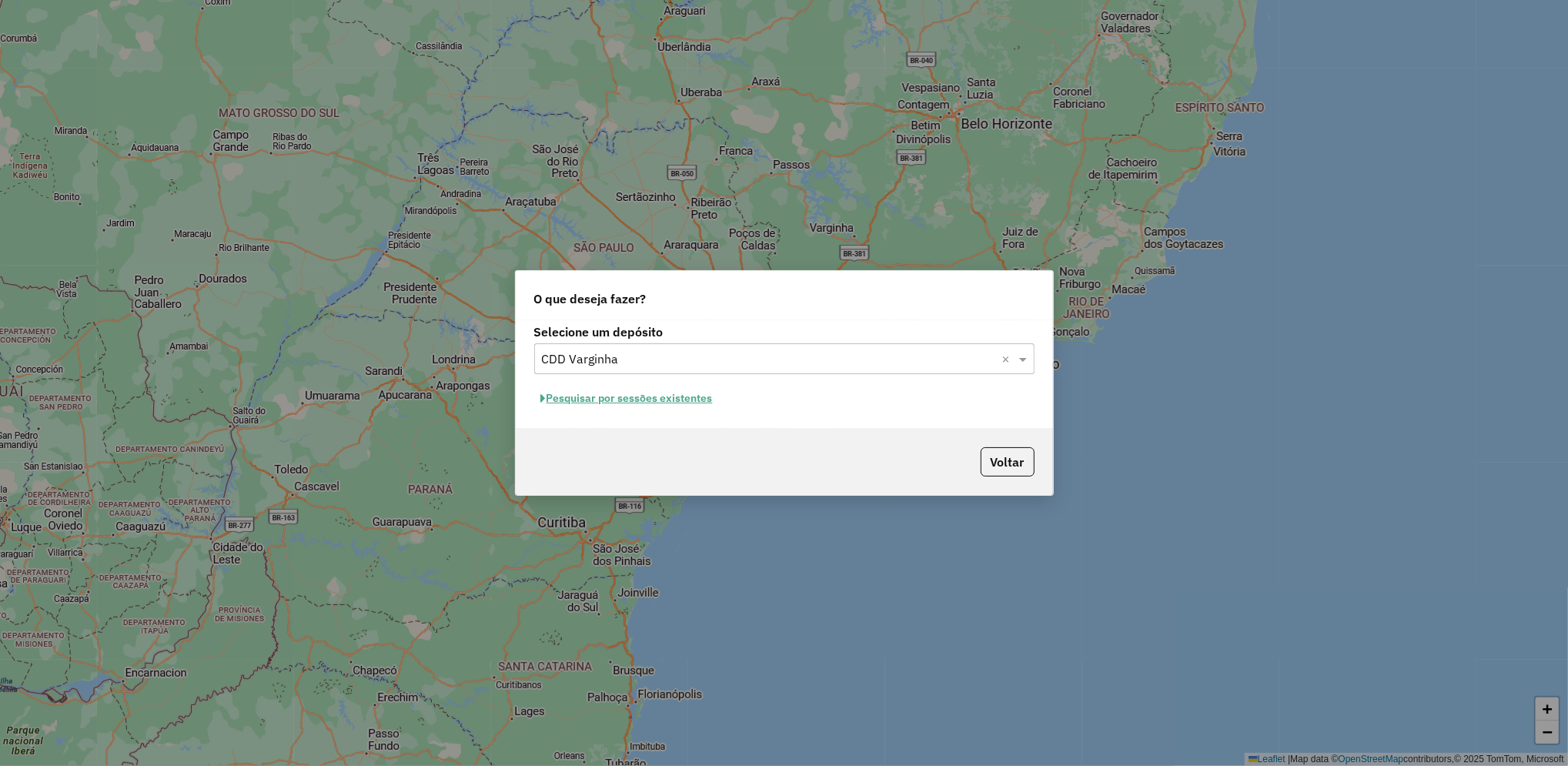
click at [685, 397] on button "Pesquisar por sessões existentes" at bounding box center [627, 397] width 186 height 24
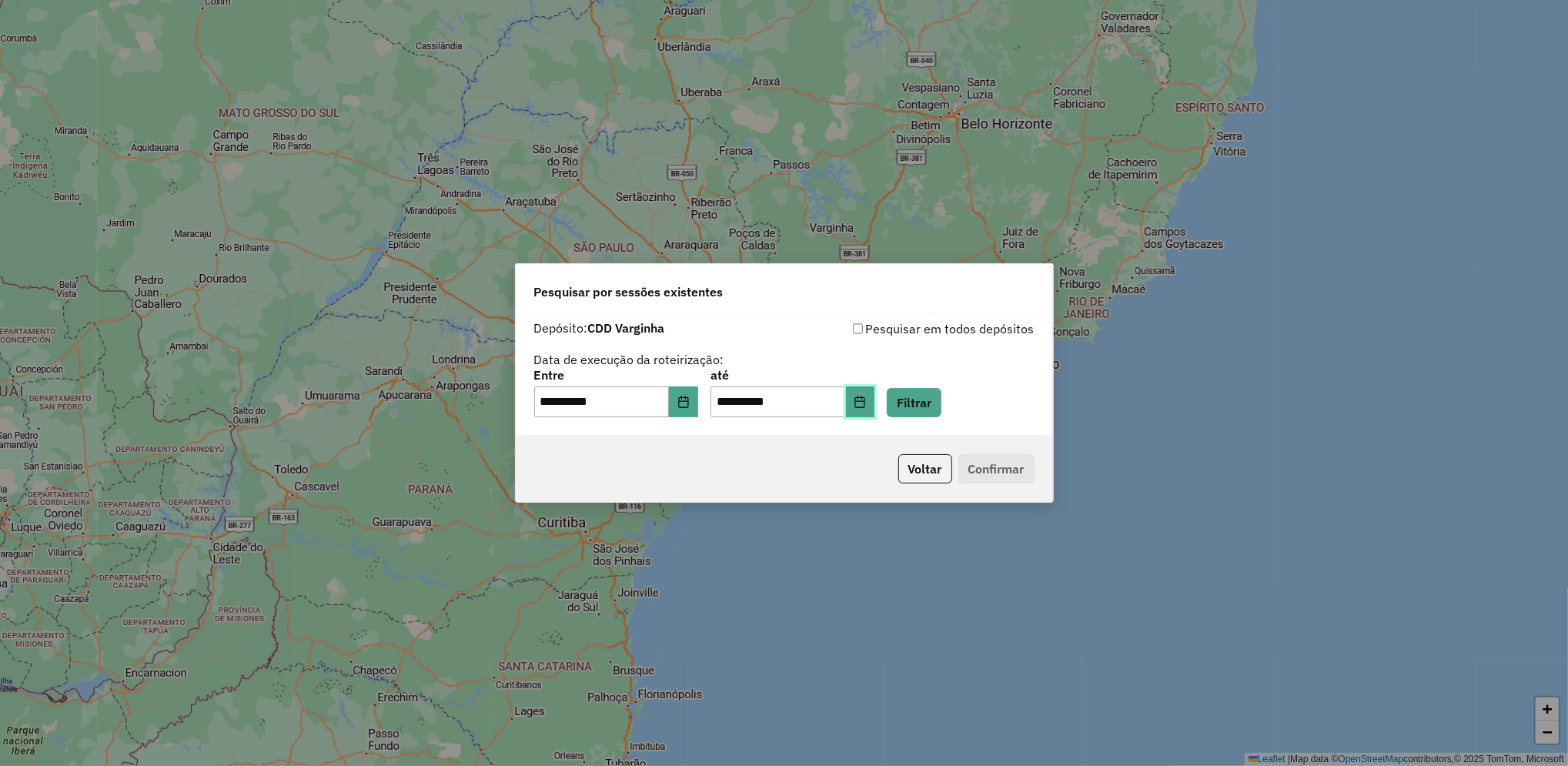
click at [865, 401] on icon "Choose Date" at bounding box center [859, 402] width 10 height 12
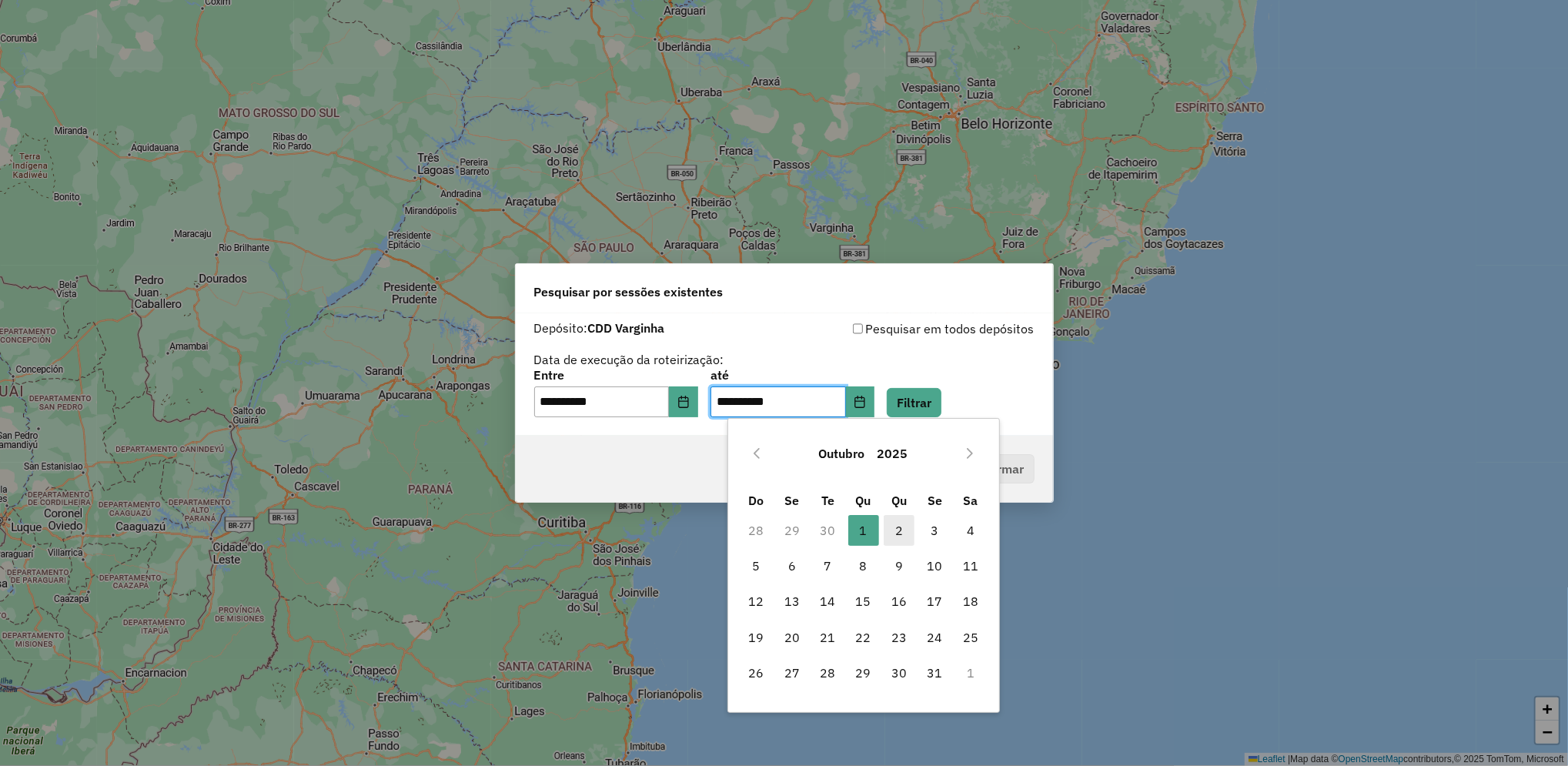
click at [900, 542] on span "2" at bounding box center [899, 530] width 31 height 31
type input "**********"
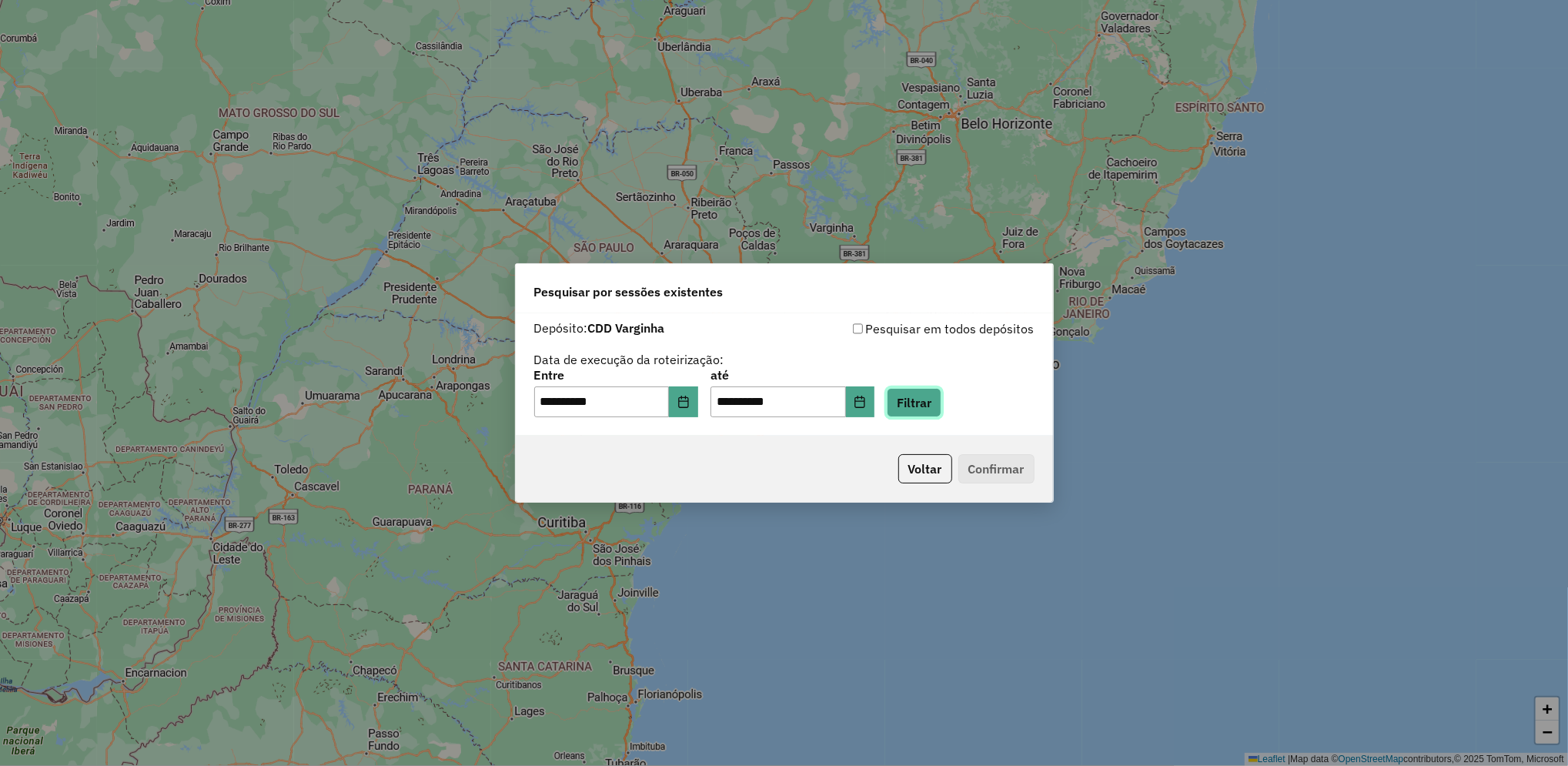
click at [941, 403] on button "Filtrar" at bounding box center [914, 403] width 55 height 30
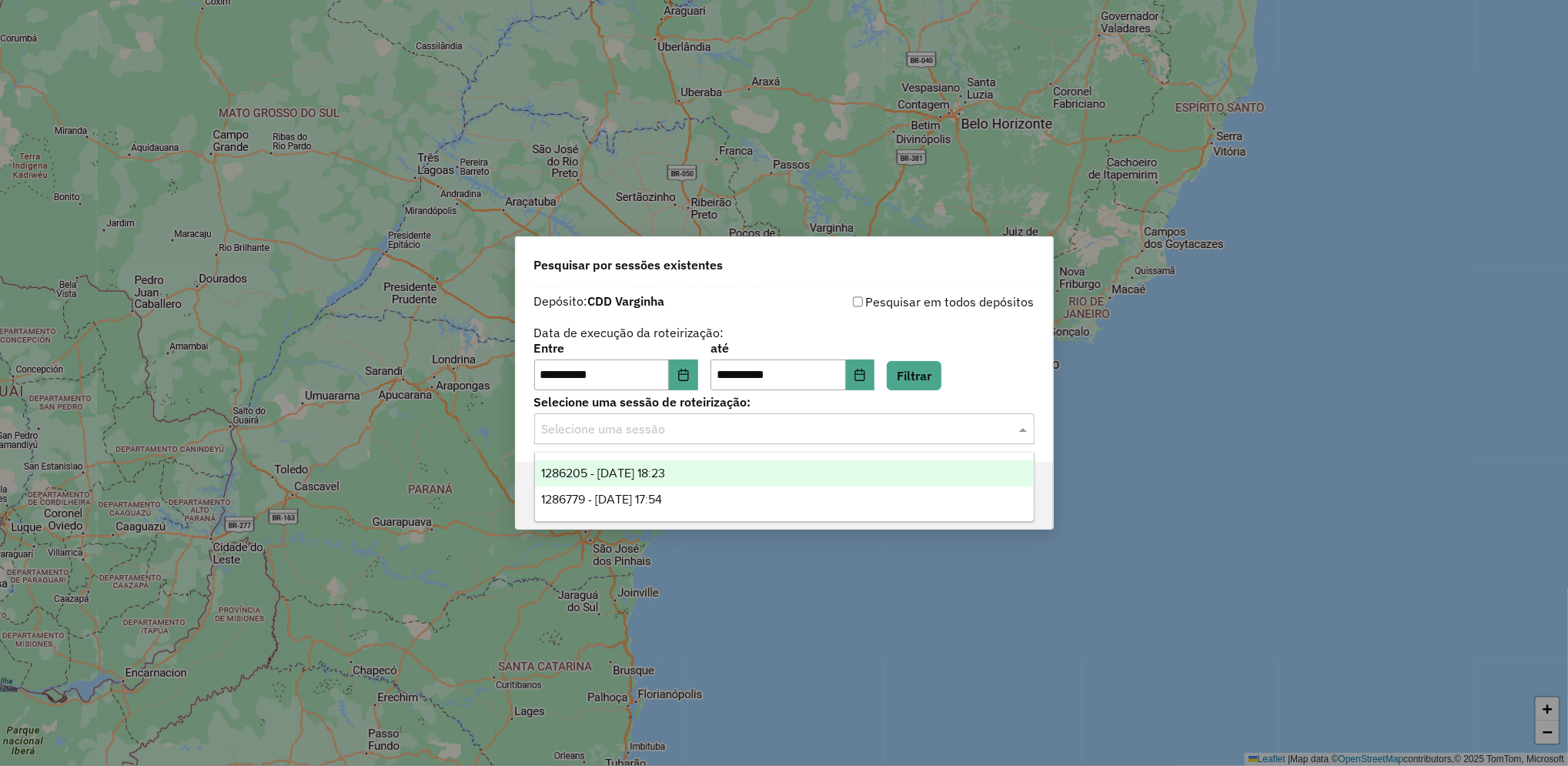
click at [761, 432] on input "text" at bounding box center [769, 429] width 454 height 18
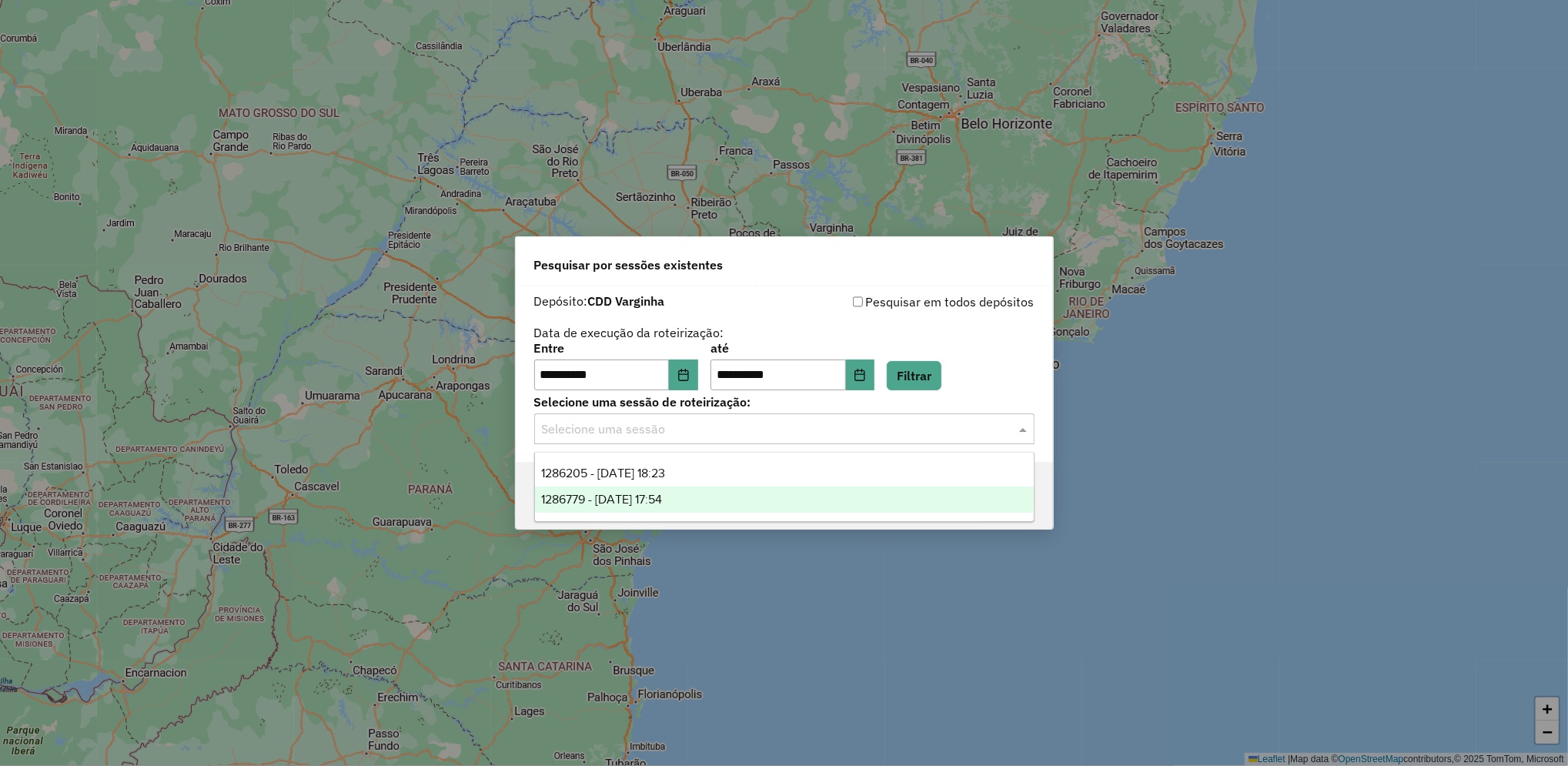
click at [742, 498] on div "1286779 - 02/10/2025 17:54" at bounding box center [784, 499] width 499 height 26
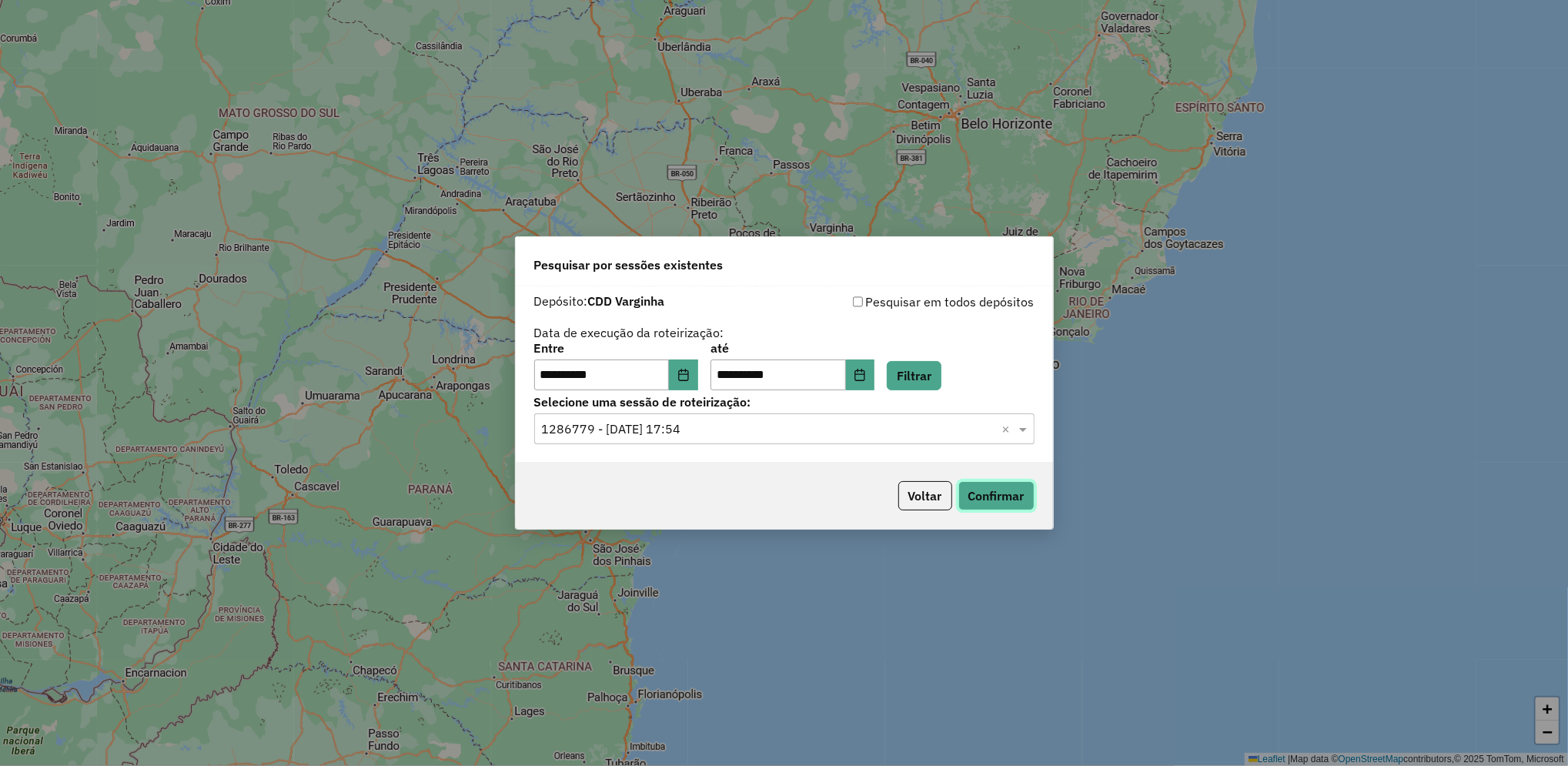
click at [1006, 484] on button "Confirmar" at bounding box center [996, 496] width 76 height 30
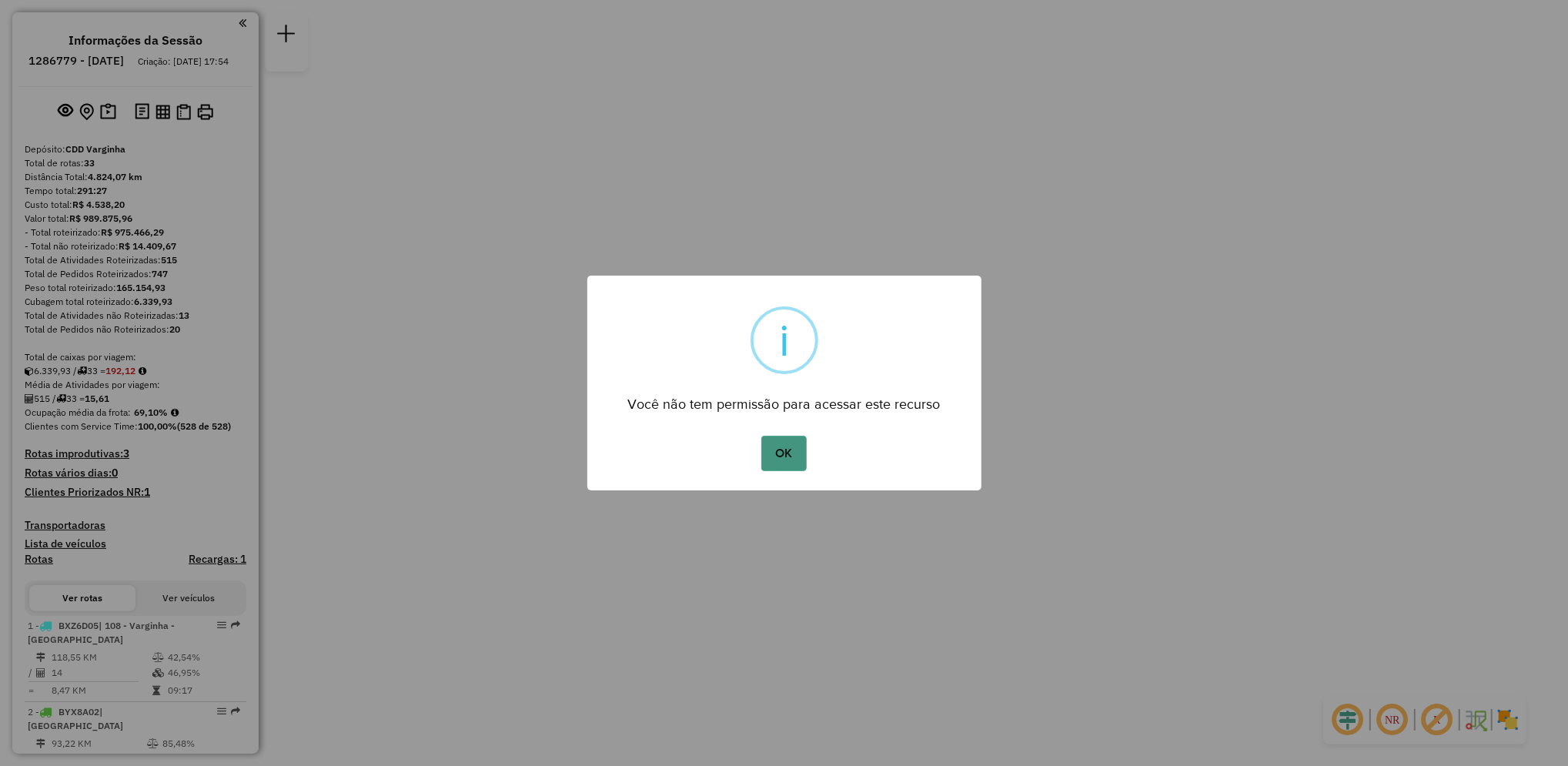
click at [765, 445] on button "OK" at bounding box center [784, 453] width 45 height 36
